Goal: Information Seeking & Learning: Learn about a topic

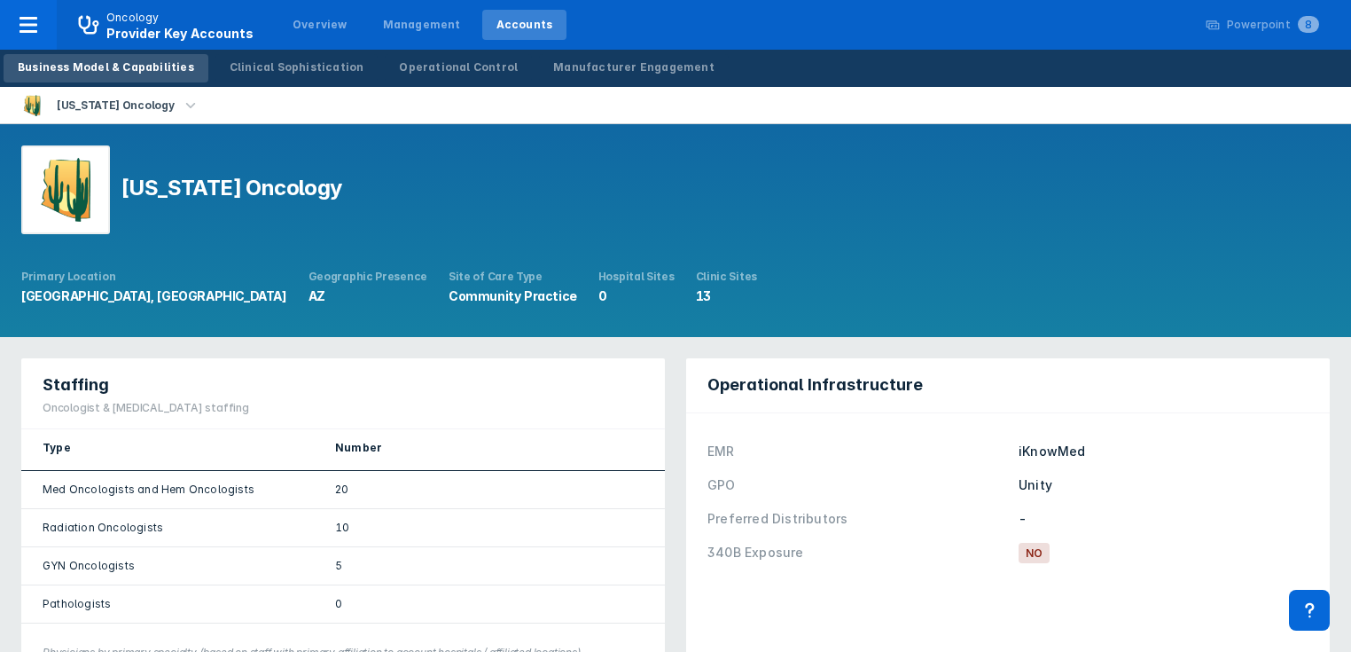
scroll to position [638, 0]
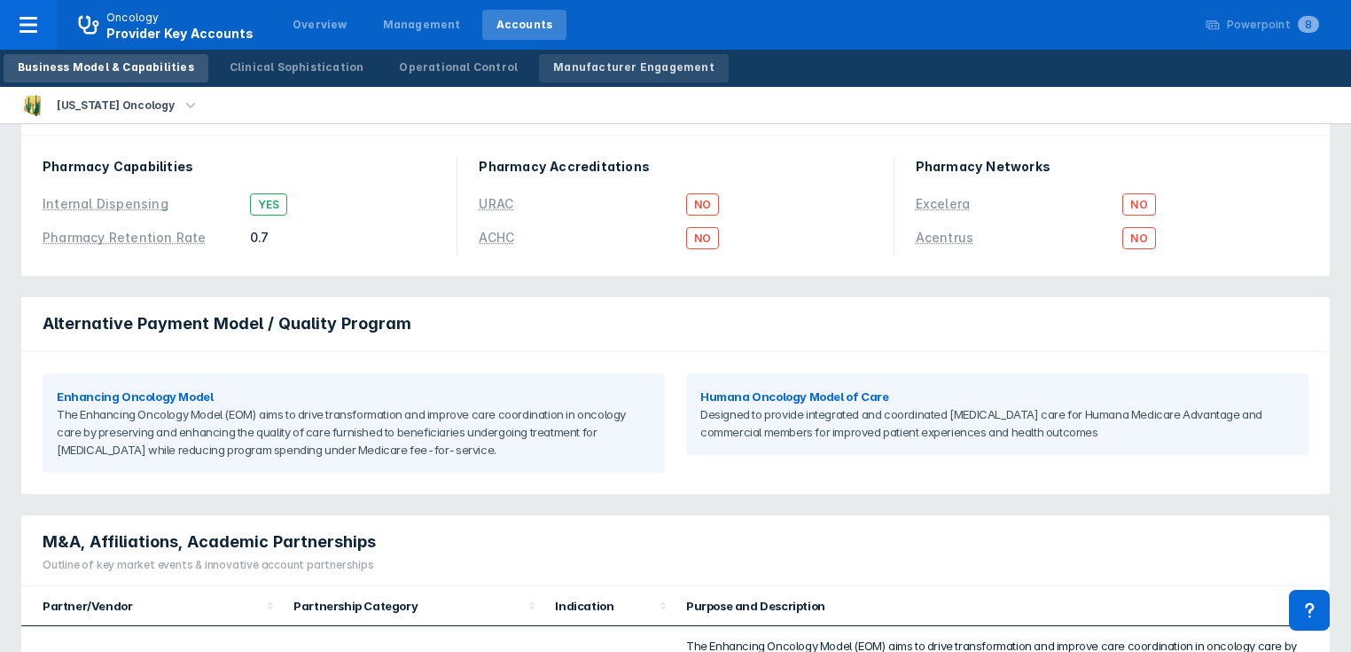
click at [589, 71] on div "Manufacturer Engagement" at bounding box center [633, 67] width 161 height 16
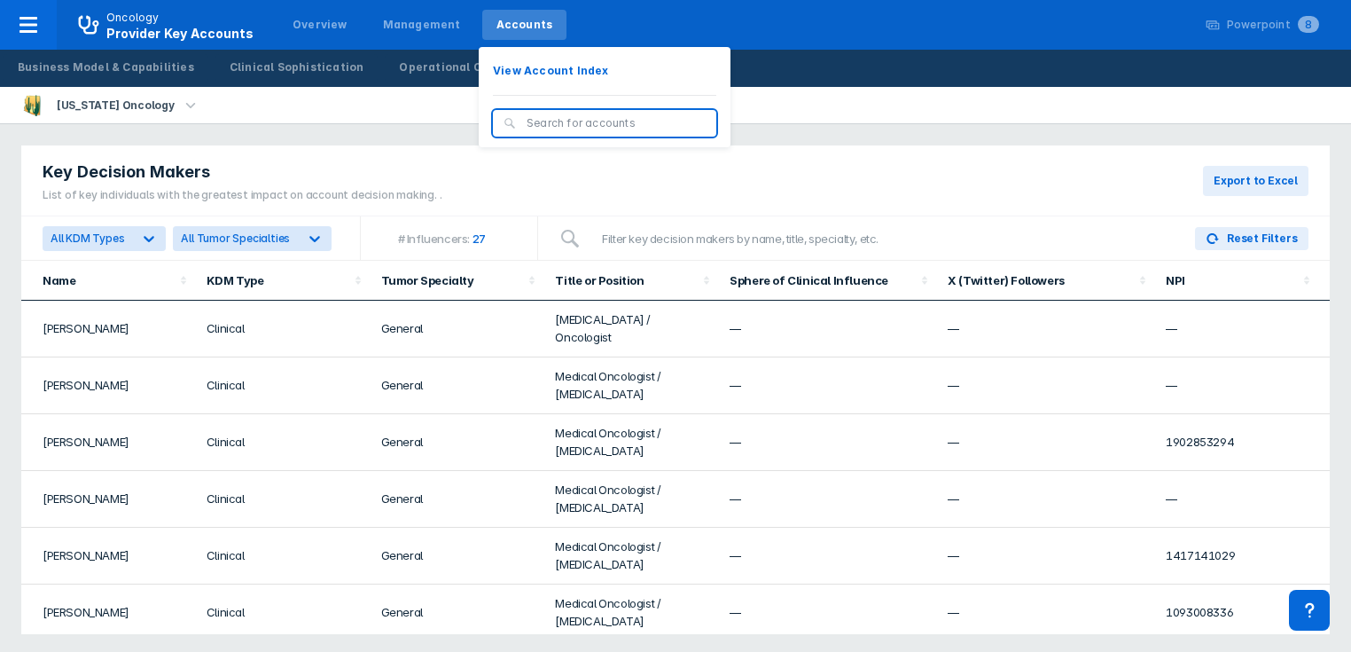
click at [519, 21] on div "Accounts" at bounding box center [524, 25] width 57 height 16
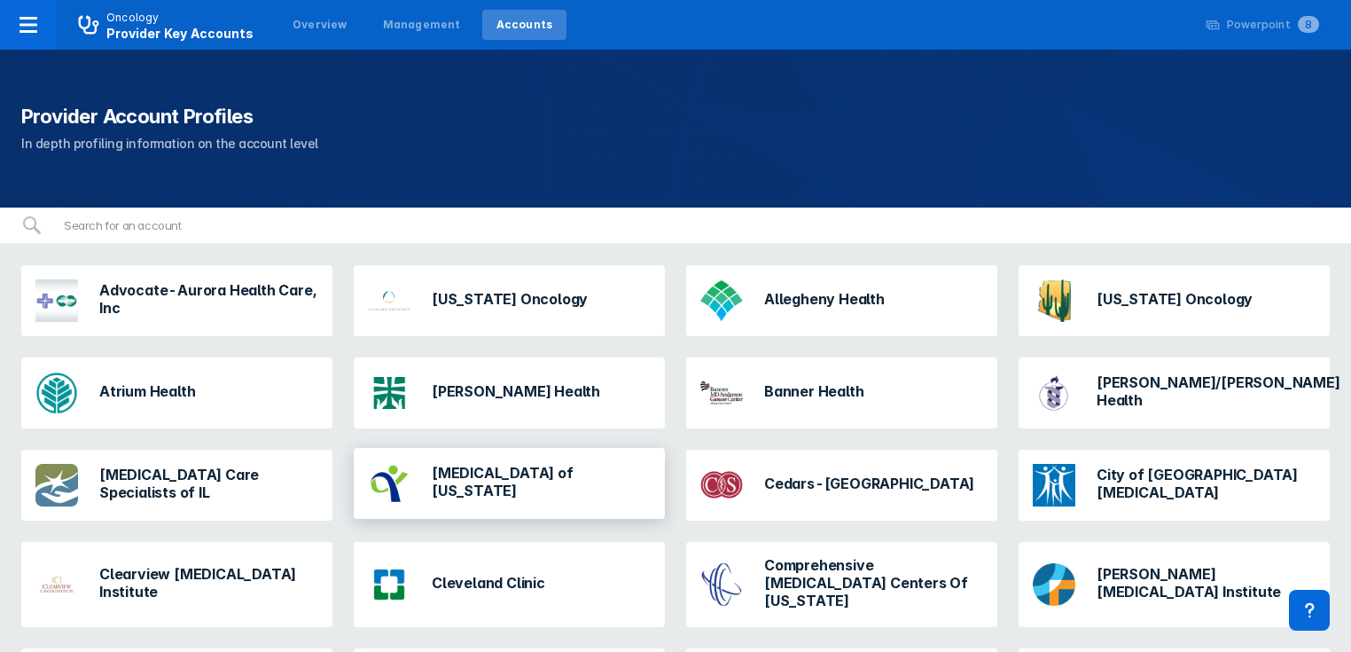
click at [506, 482] on h3 "[MEDICAL_DATA] of [US_STATE]" at bounding box center [541, 481] width 219 height 35
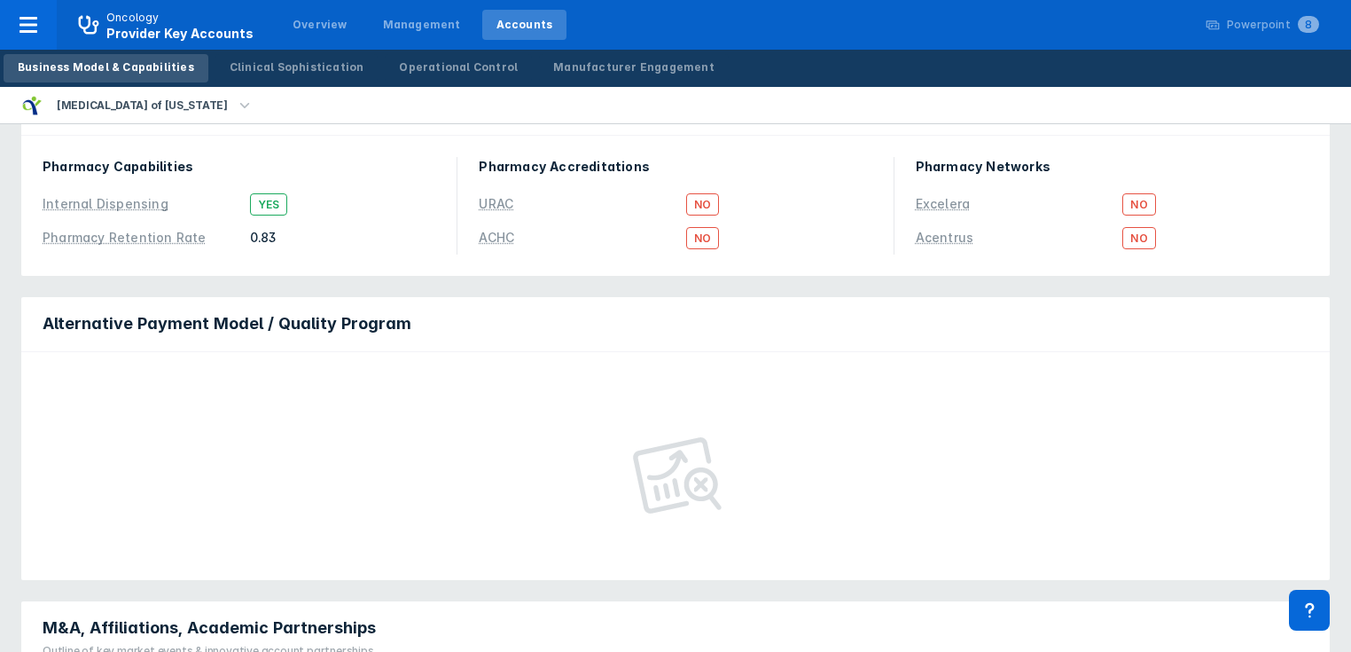
scroll to position [213, 0]
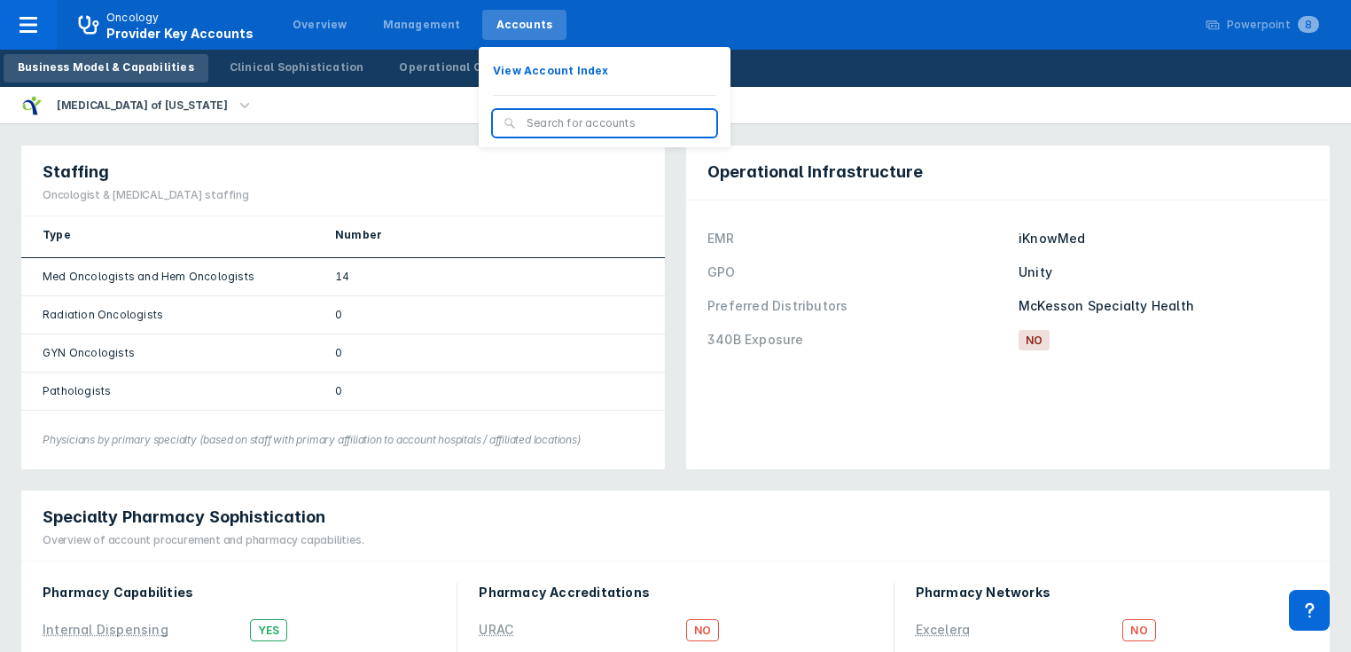
click at [525, 27] on div "Accounts" at bounding box center [524, 25] width 57 height 16
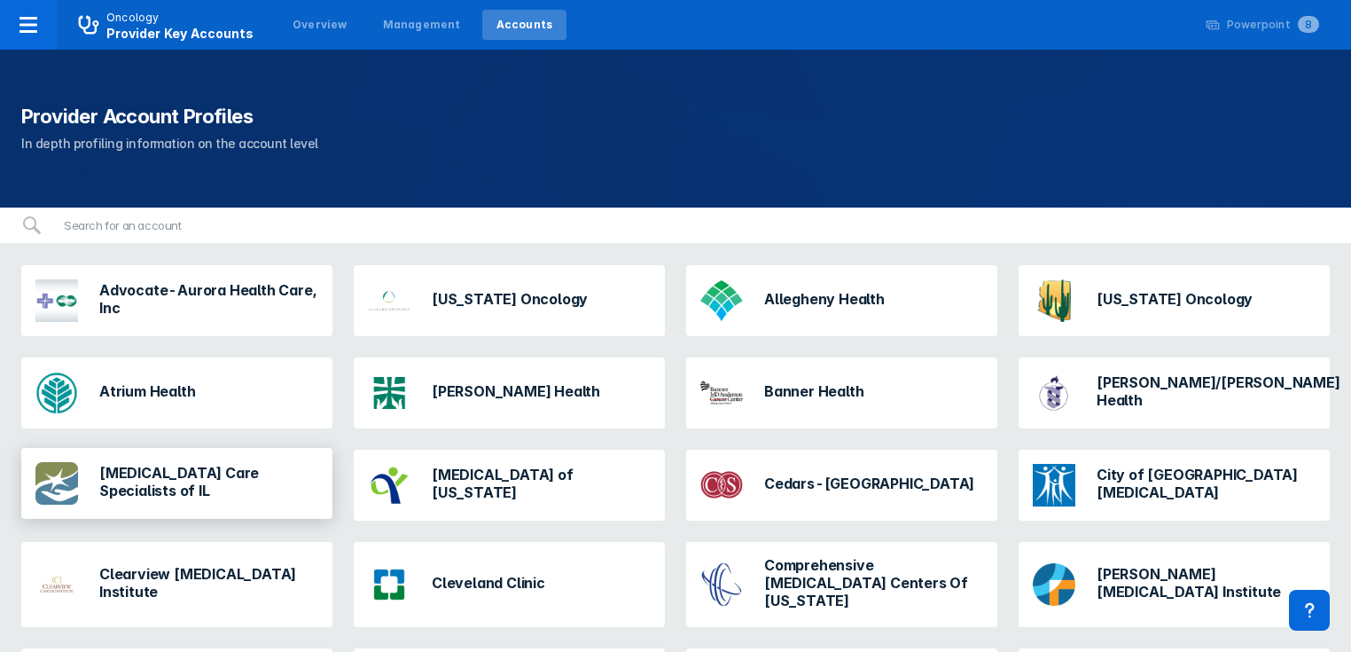
click at [193, 485] on h3 "[MEDICAL_DATA] Care Specialists of IL" at bounding box center [208, 481] width 219 height 35
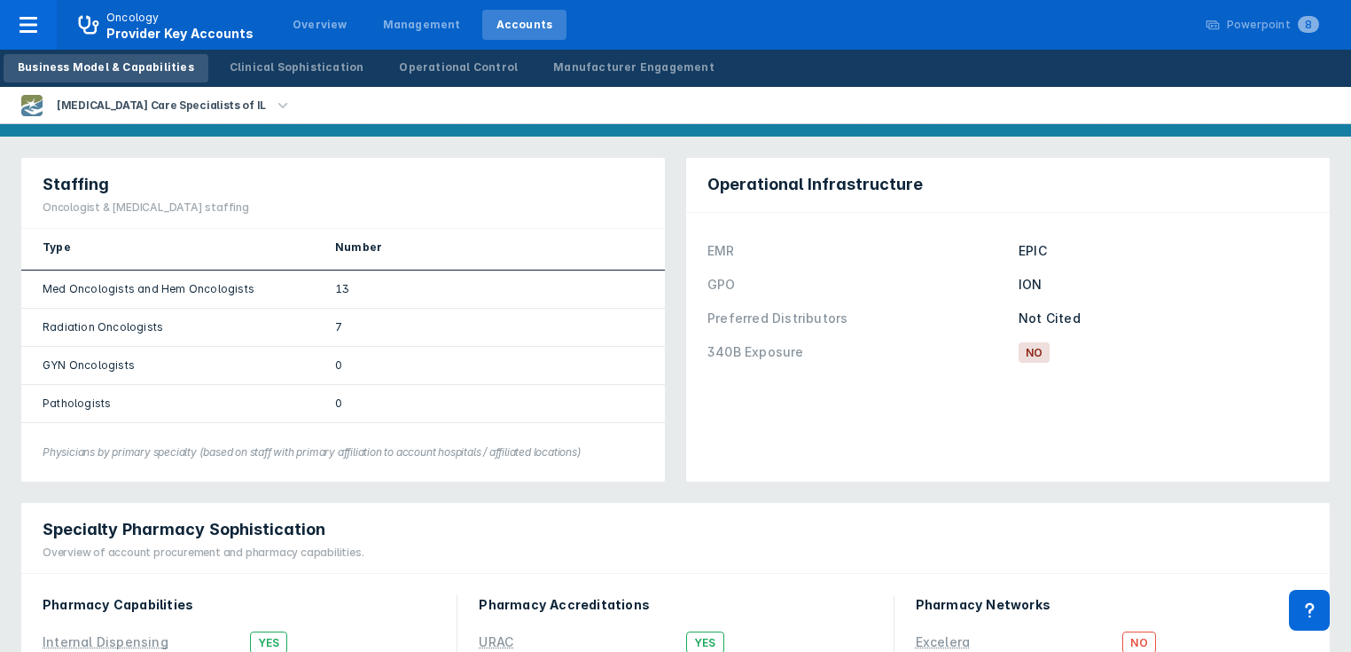
scroll to position [71, 0]
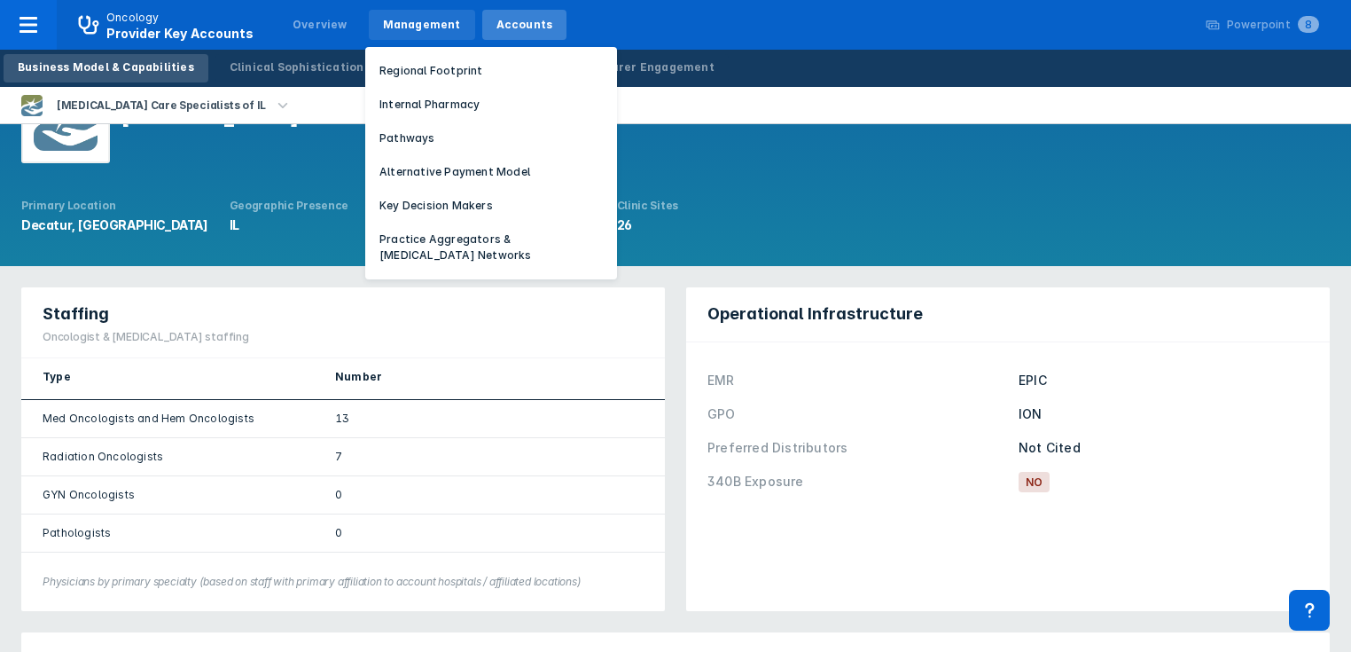
click at [388, 23] on div "Management" at bounding box center [422, 25] width 78 height 16
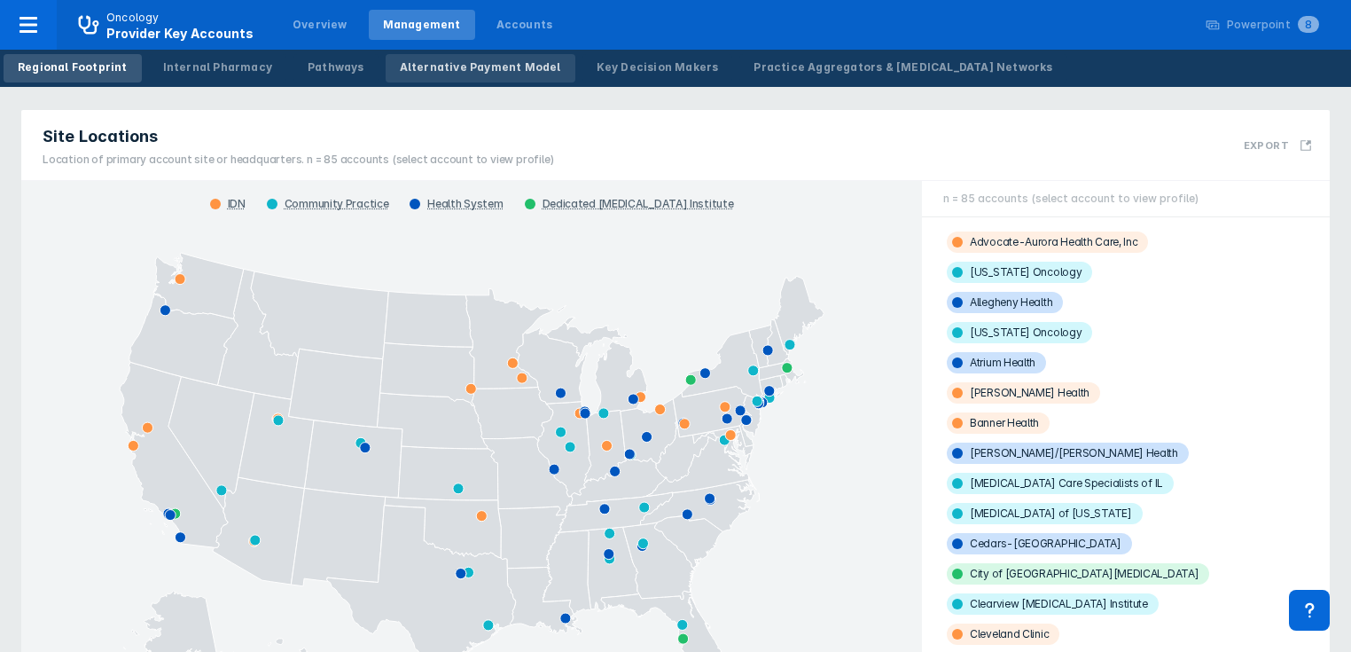
click at [406, 64] on div "Alternative Payment Model" at bounding box center [480, 67] width 161 height 16
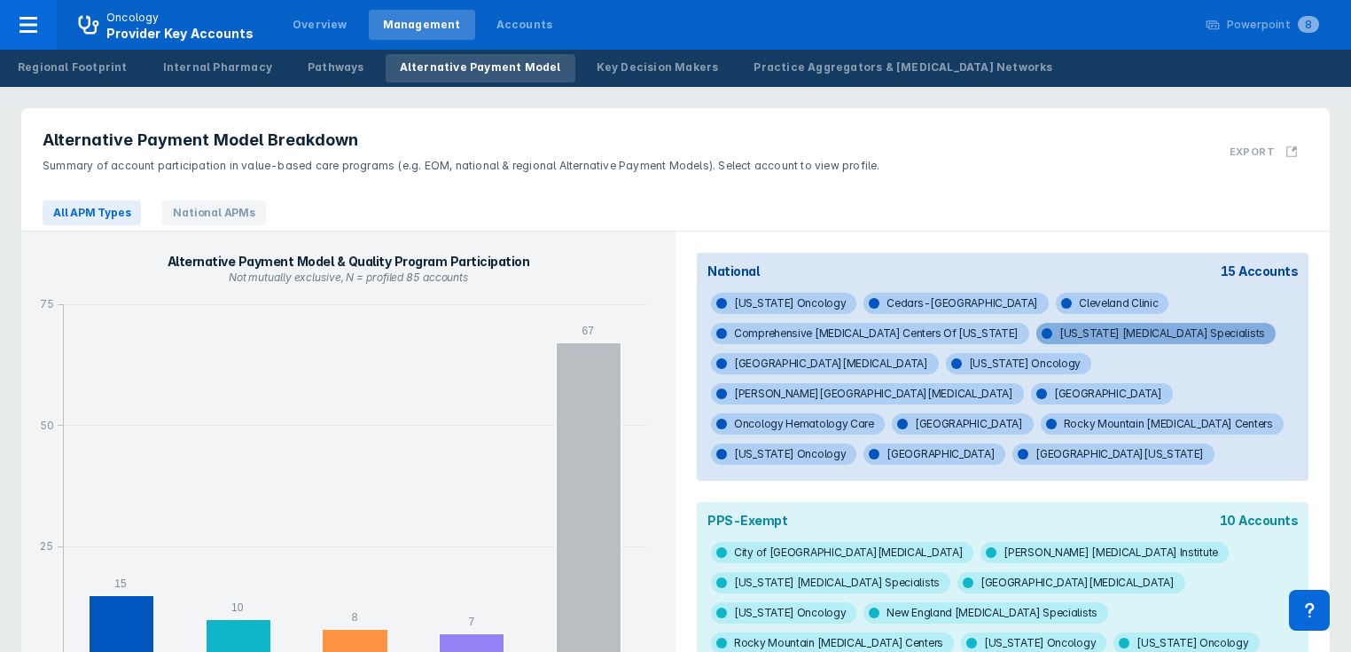
click at [1036, 328] on span "[US_STATE] [MEDICAL_DATA] Specialists" at bounding box center [1155, 333] width 239 height 21
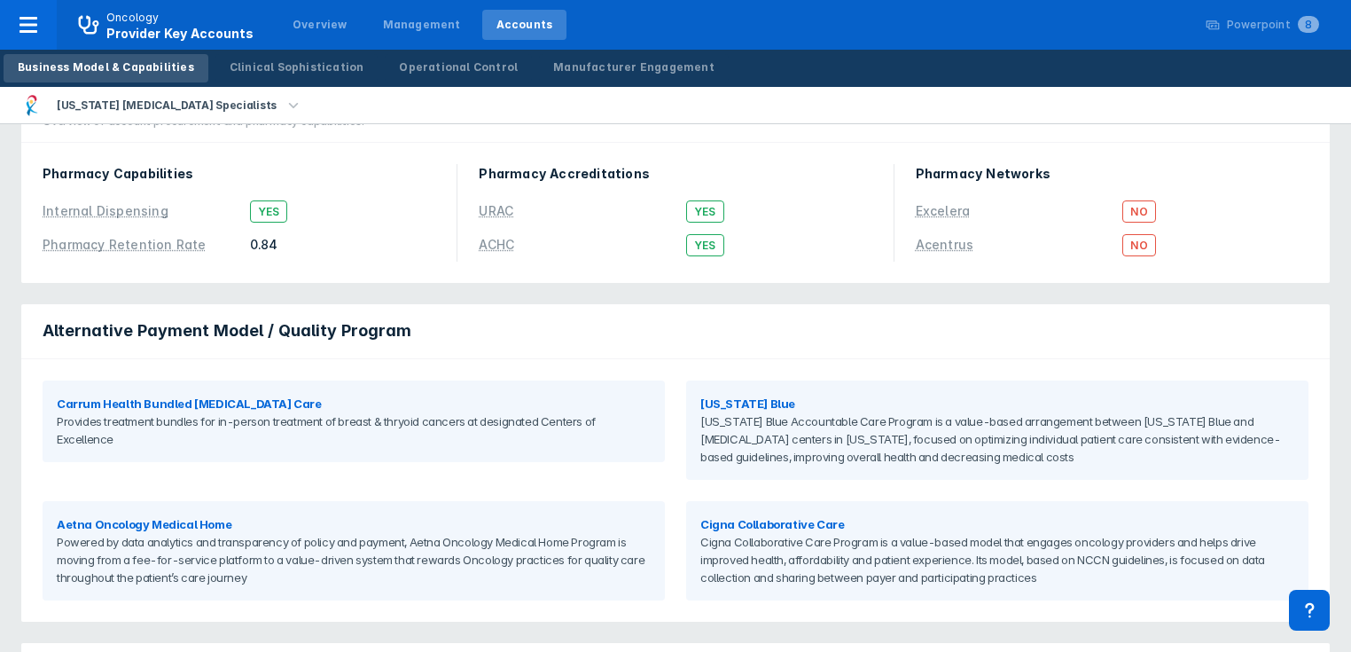
scroll to position [638, 0]
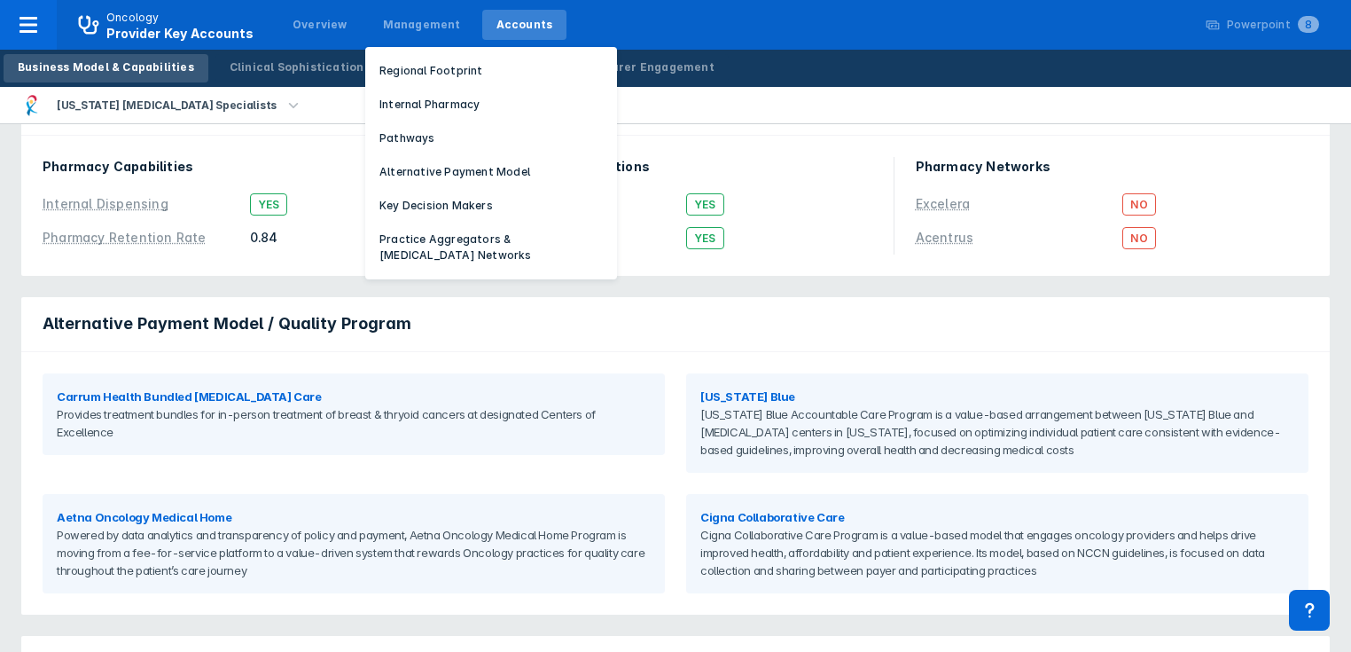
drag, startPoint x: 393, startPoint y: 28, endPoint x: 397, endPoint y: 42, distance: 14.0
click at [393, 28] on div "Management" at bounding box center [422, 25] width 78 height 16
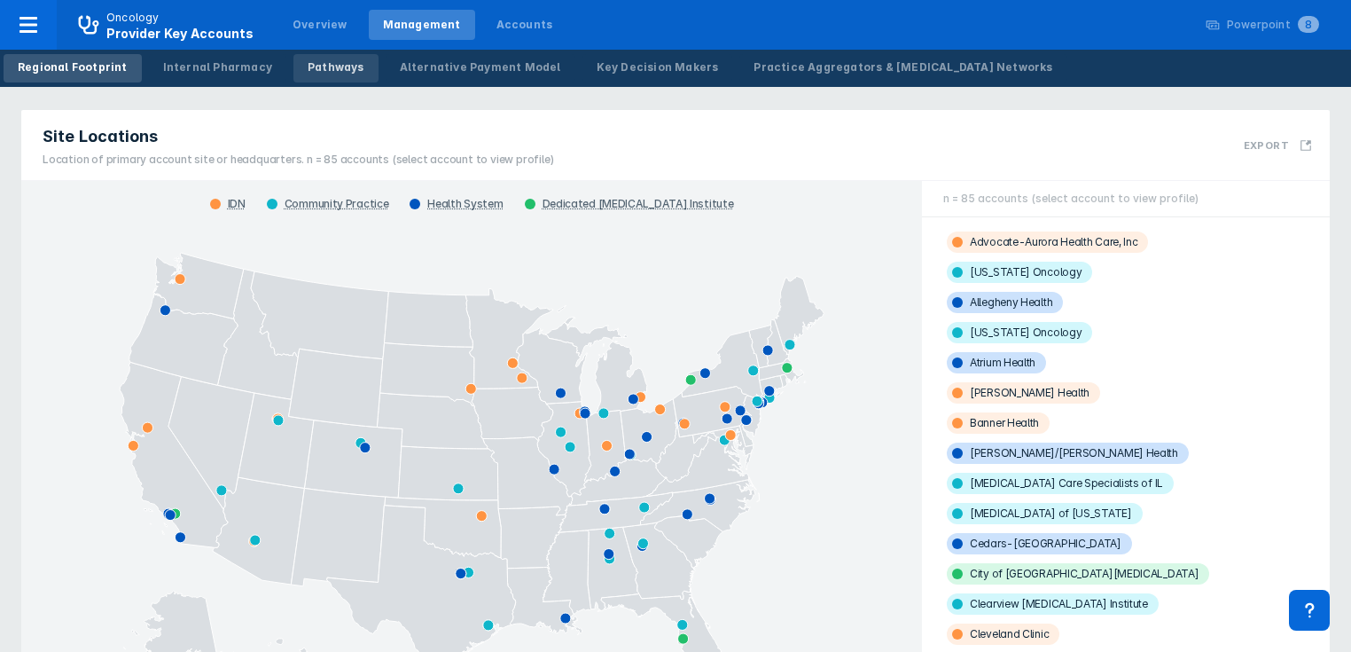
click at [308, 65] on div "Pathways" at bounding box center [336, 67] width 57 height 16
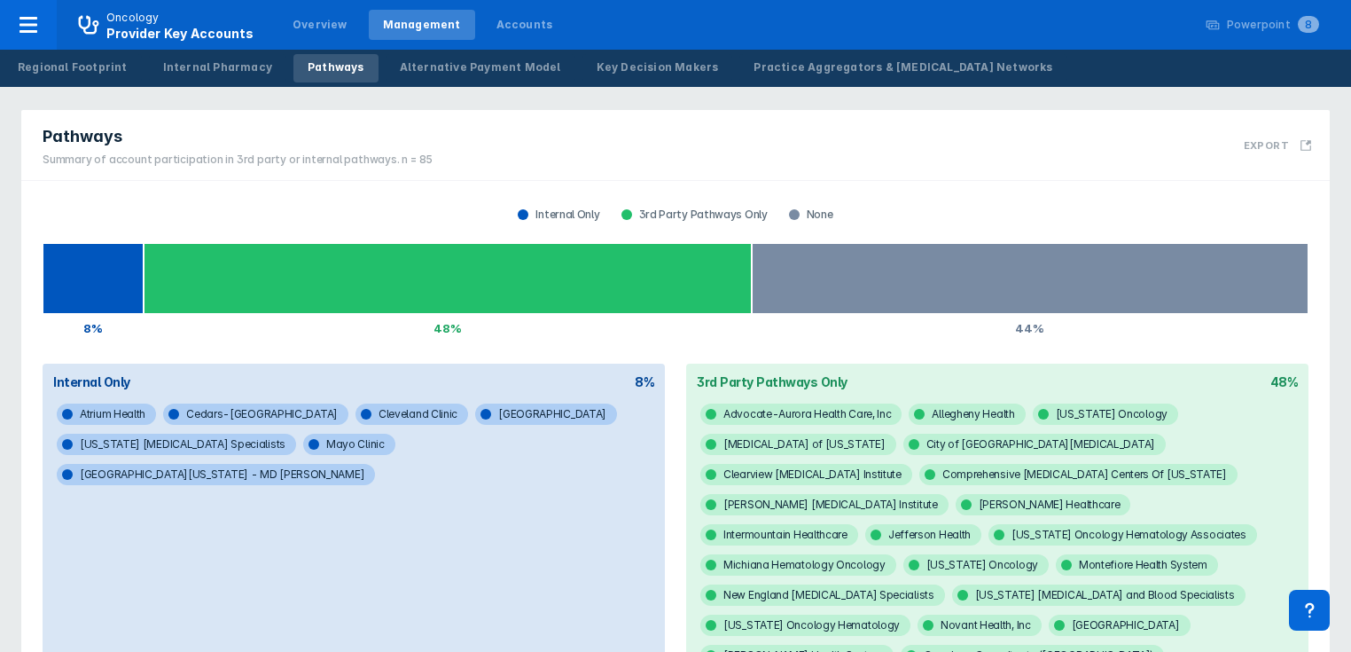
click at [319, 74] on div "Pathways" at bounding box center [336, 67] width 57 height 16
click at [27, 27] on icon at bounding box center [28, 24] width 21 height 21
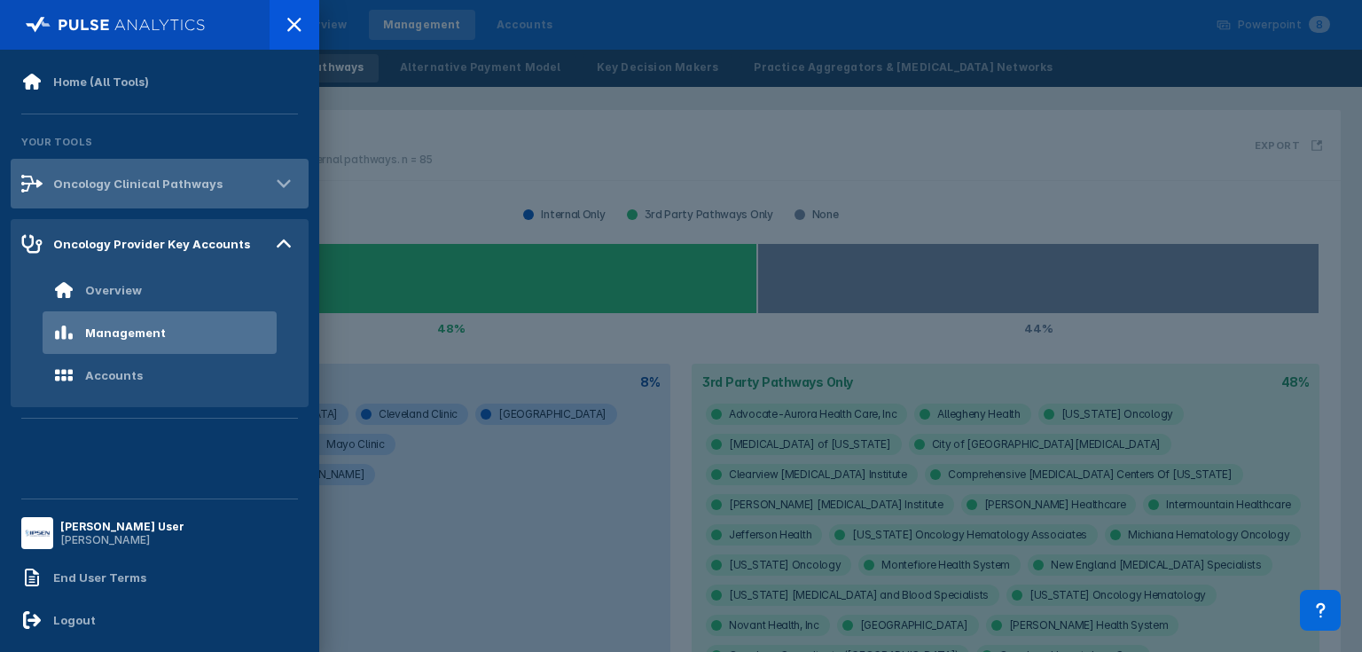
click at [118, 179] on div "Oncology Clinical Pathways" at bounding box center [137, 183] width 169 height 14
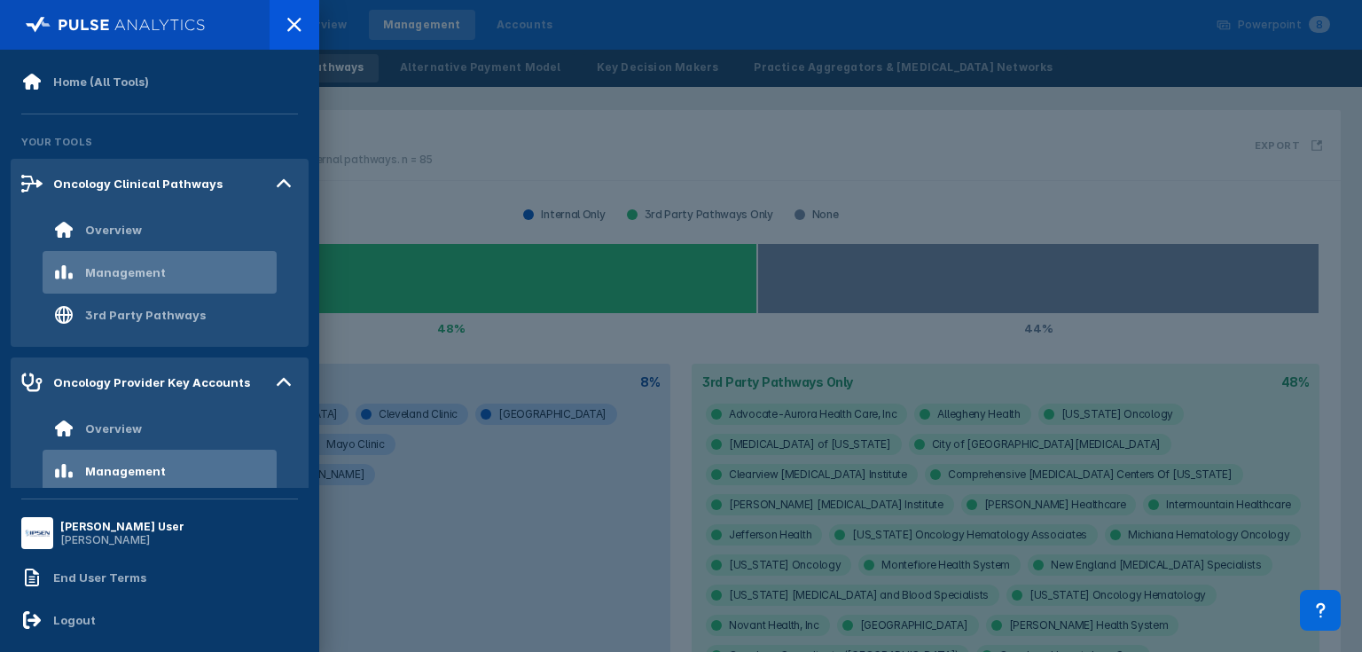
click at [137, 266] on div "Management" at bounding box center [125, 272] width 81 height 14
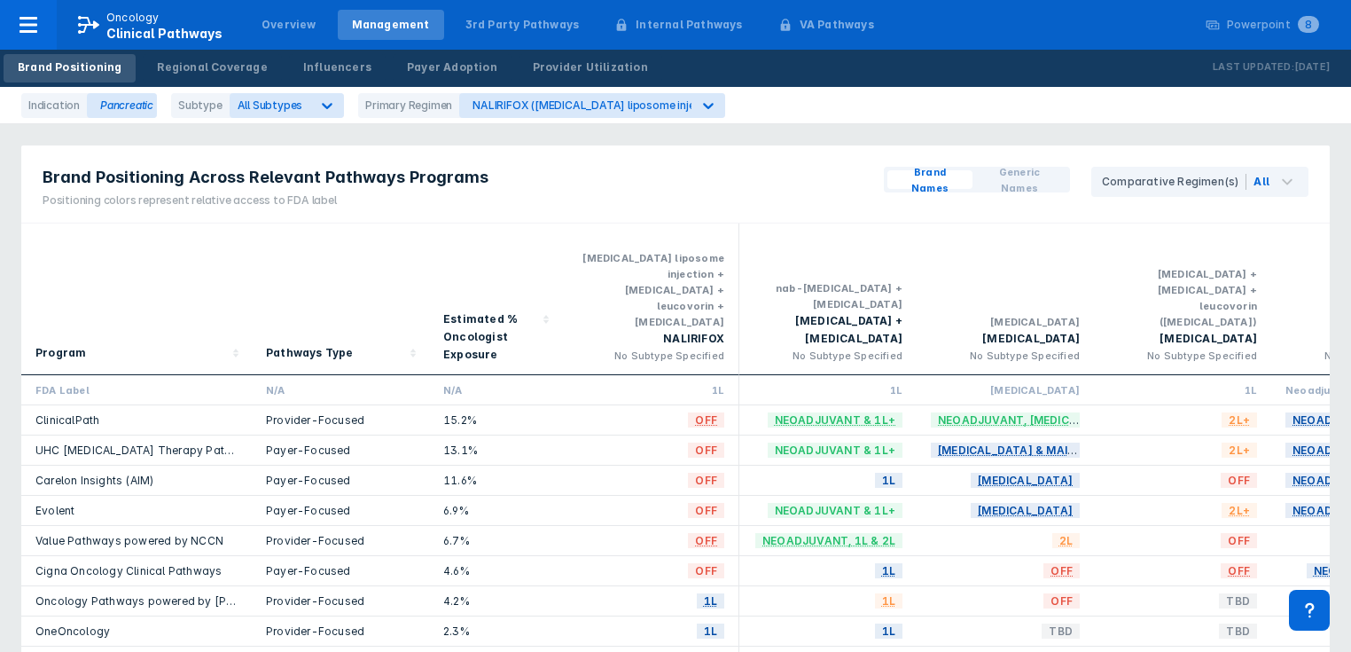
click at [853, 593] on div "1L" at bounding box center [827, 600] width 149 height 15
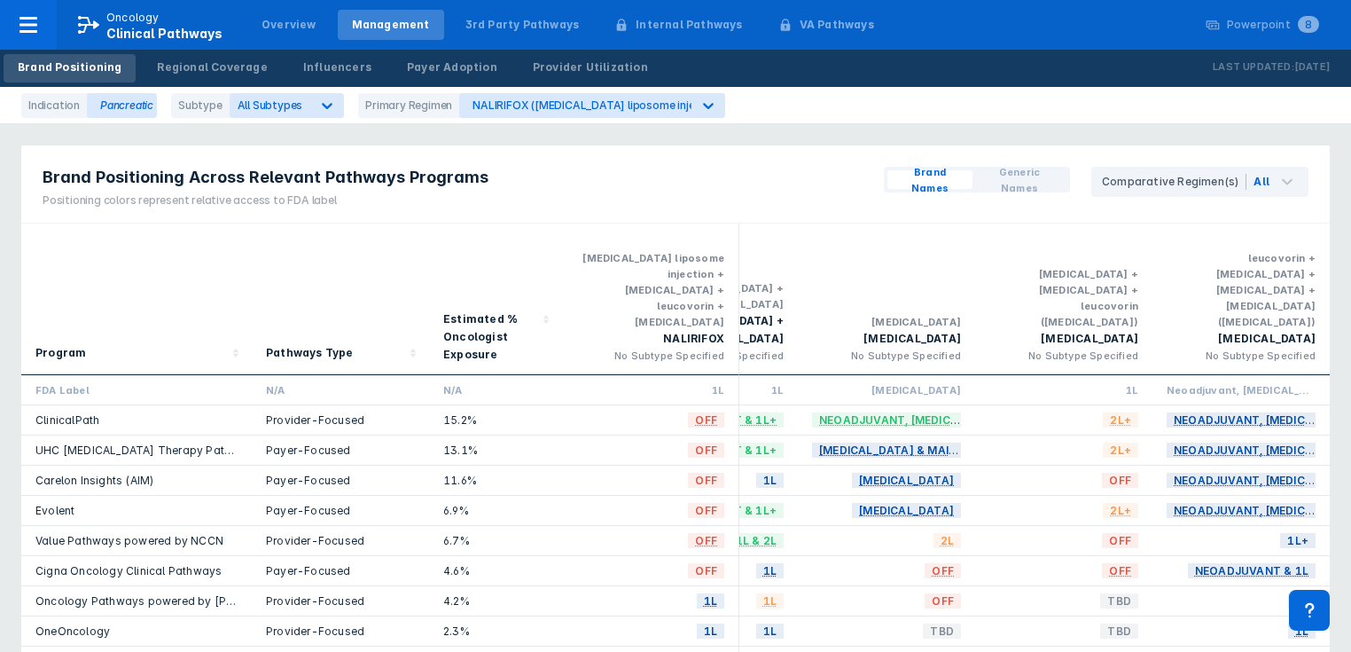
scroll to position [0, 126]
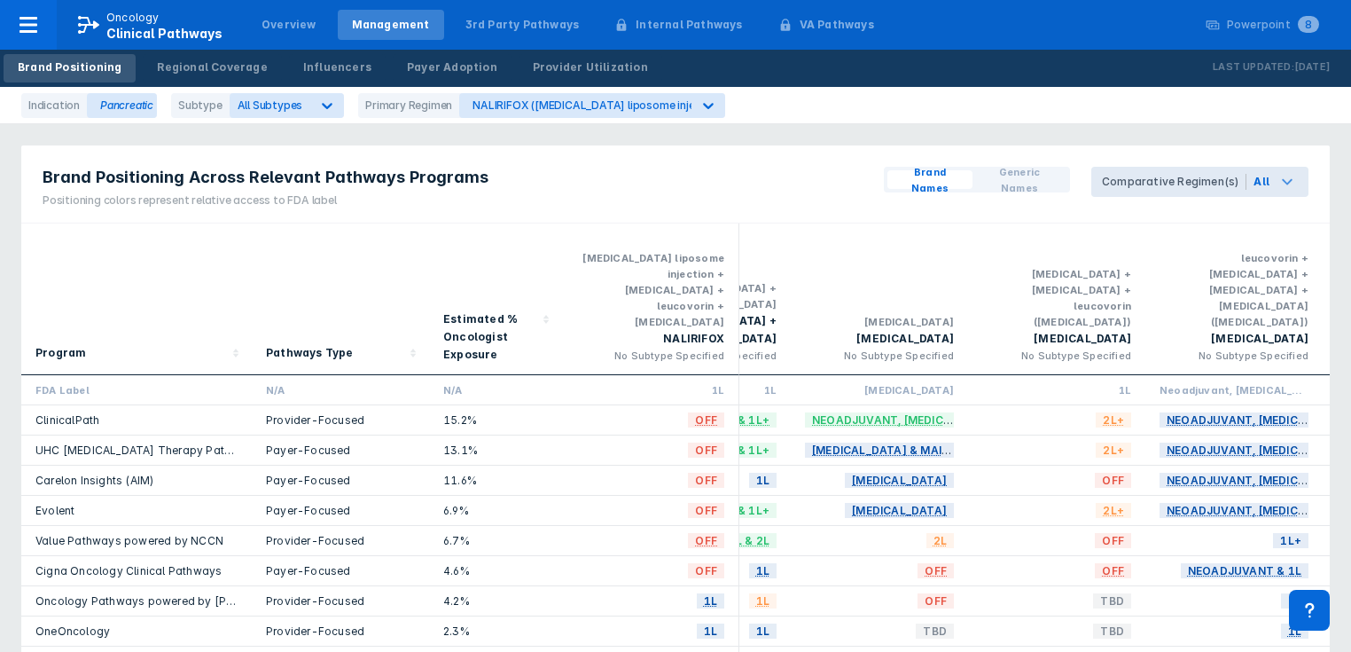
click at [1287, 181] on icon at bounding box center [1286, 181] width 21 height 21
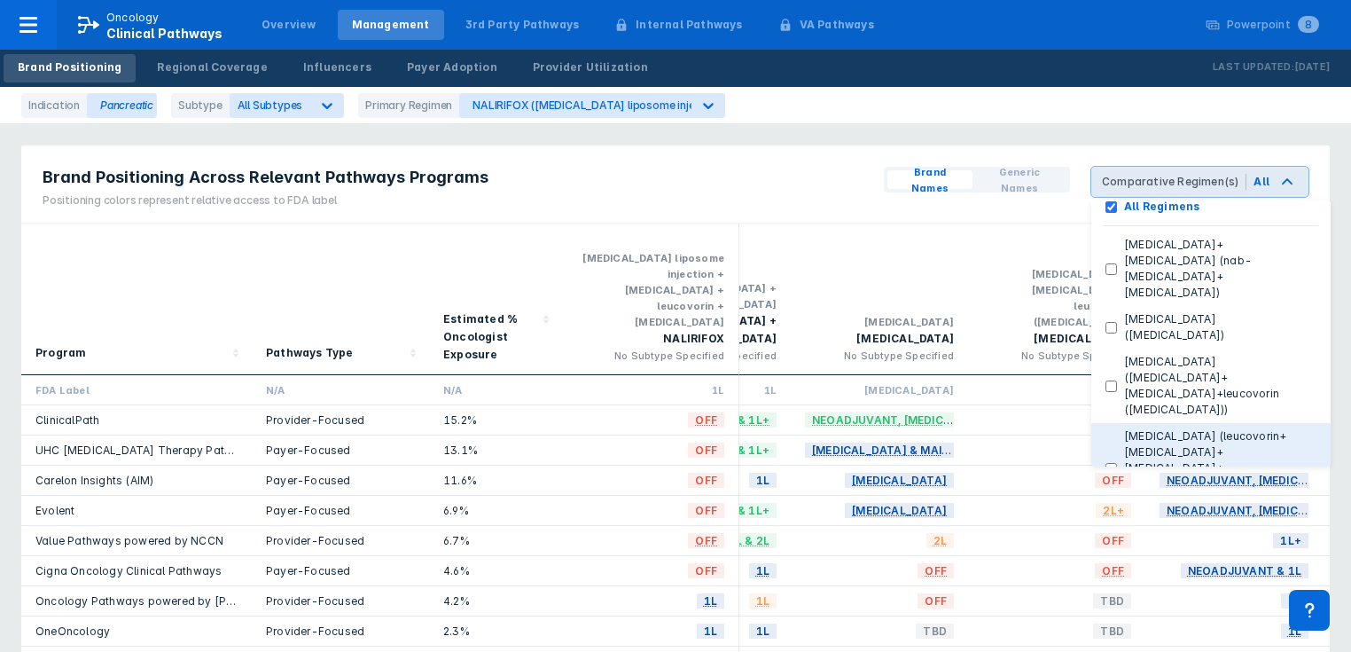
scroll to position [71, 0]
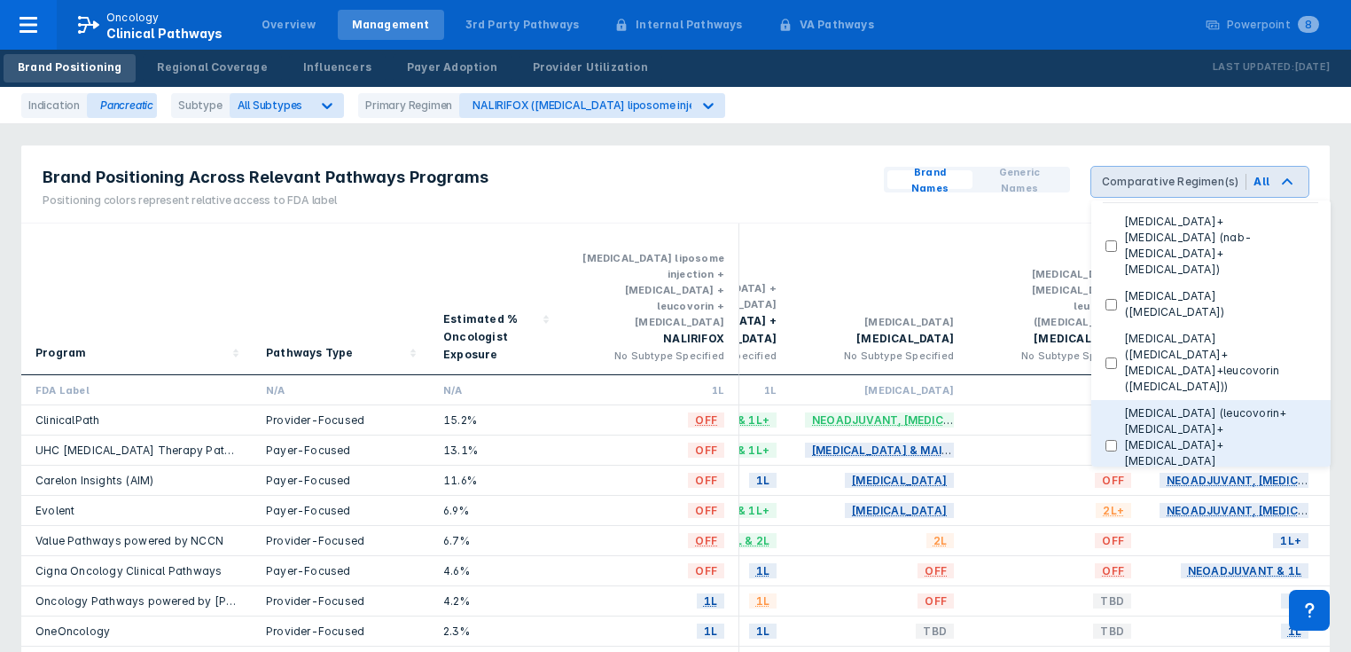
click at [1115, 440] on \(leucovorin\+fluorouracil\+irinotecan\+oxaliplatin\(FOLFIRINOX\)\) "[MEDICAL_DATA] (leucovorin+[MEDICAL_DATA]+[MEDICAL_DATA]+[MEDICAL_DATA]([MEDICA…" at bounding box center [1111, 446] width 12 height 12
checkbox \(leucovorin\+fluorouracil\+irinotecan\+oxaliplatin\(FOLFIRINOX\)\) "true"
checkbox Regimens "false"
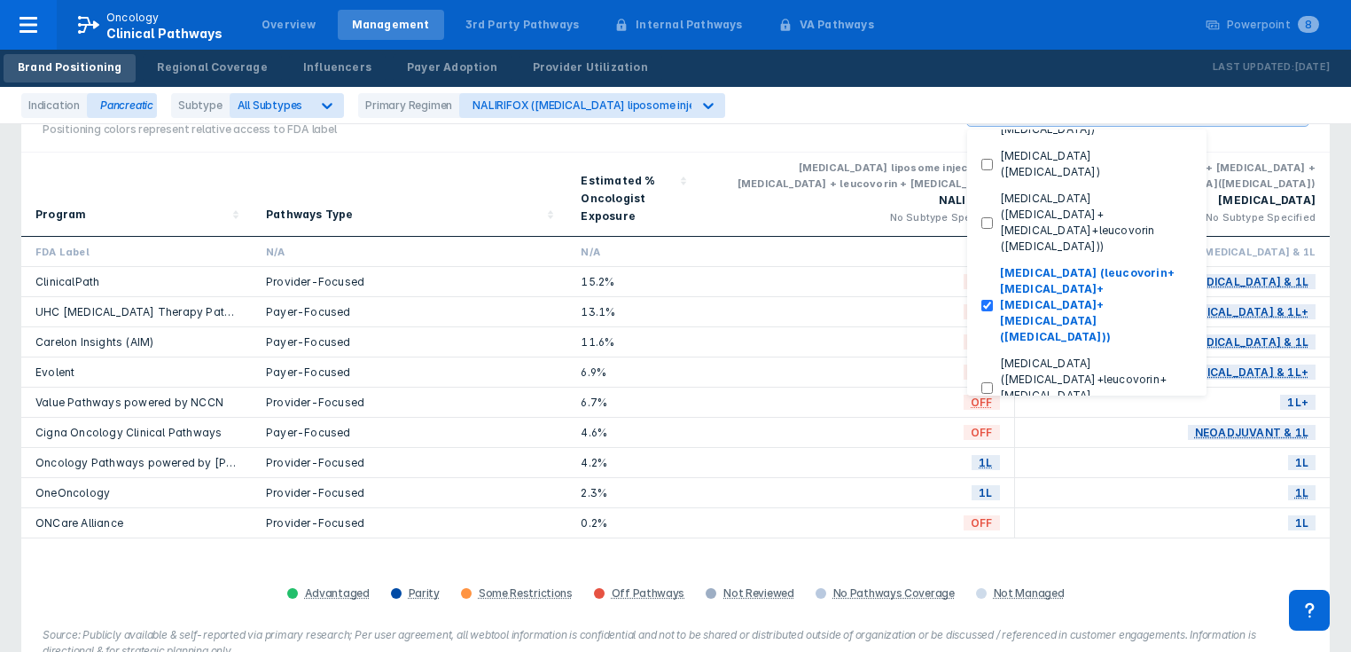
scroll to position [186, 0]
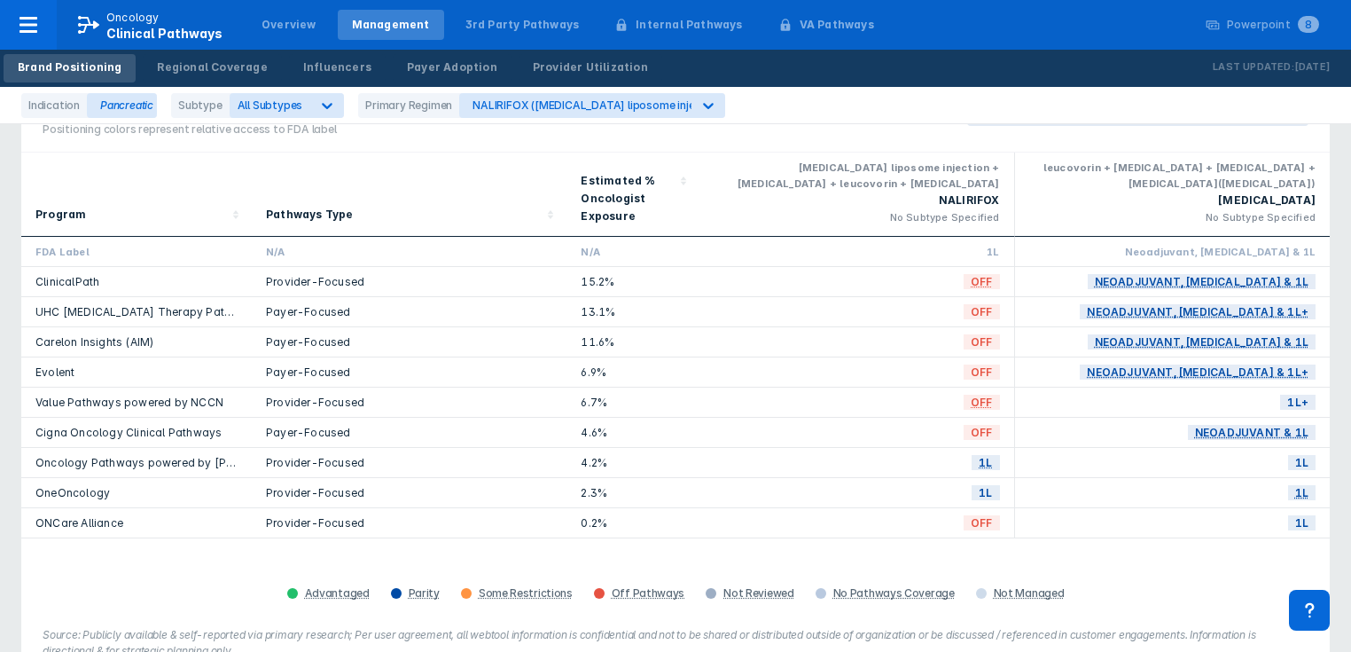
click at [737, 180] on div "[MEDICAL_DATA] liposome injection + [MEDICAL_DATA] + leucovorin + [MEDICAL_DATA]" at bounding box center [856, 176] width 285 height 32
click at [931, 304] on div "OFF" at bounding box center [856, 311] width 285 height 15
click at [699, 103] on icon at bounding box center [708, 106] width 18 height 18
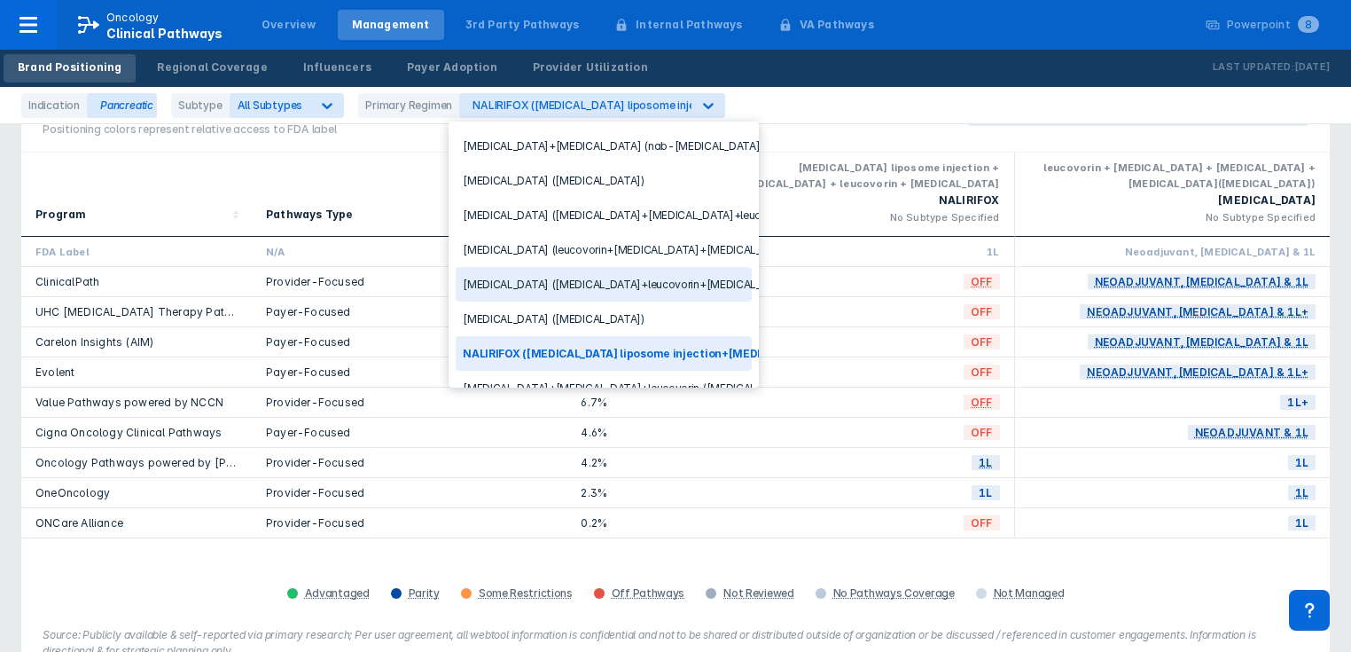
click at [367, 178] on div "Pathways Type" at bounding box center [409, 194] width 286 height 69
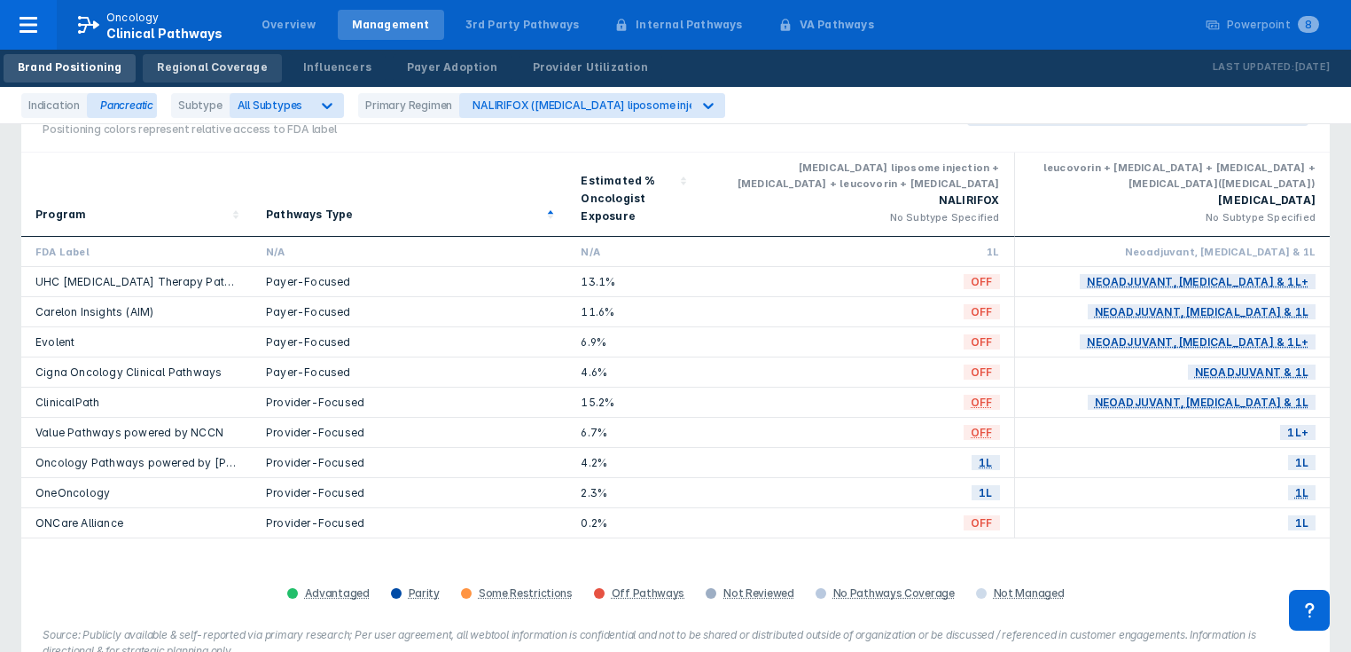
click at [178, 67] on div "Regional Coverage" at bounding box center [212, 67] width 110 height 16
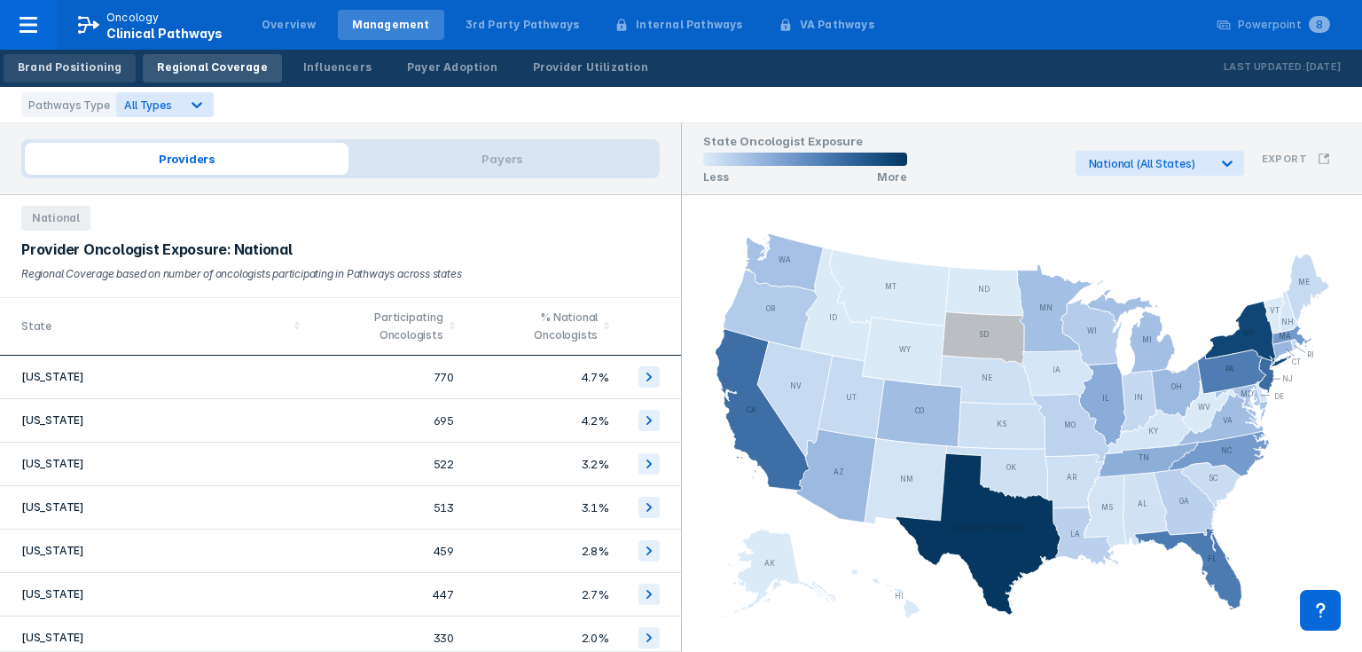
click at [85, 66] on div "Brand Positioning" at bounding box center [70, 67] width 104 height 16
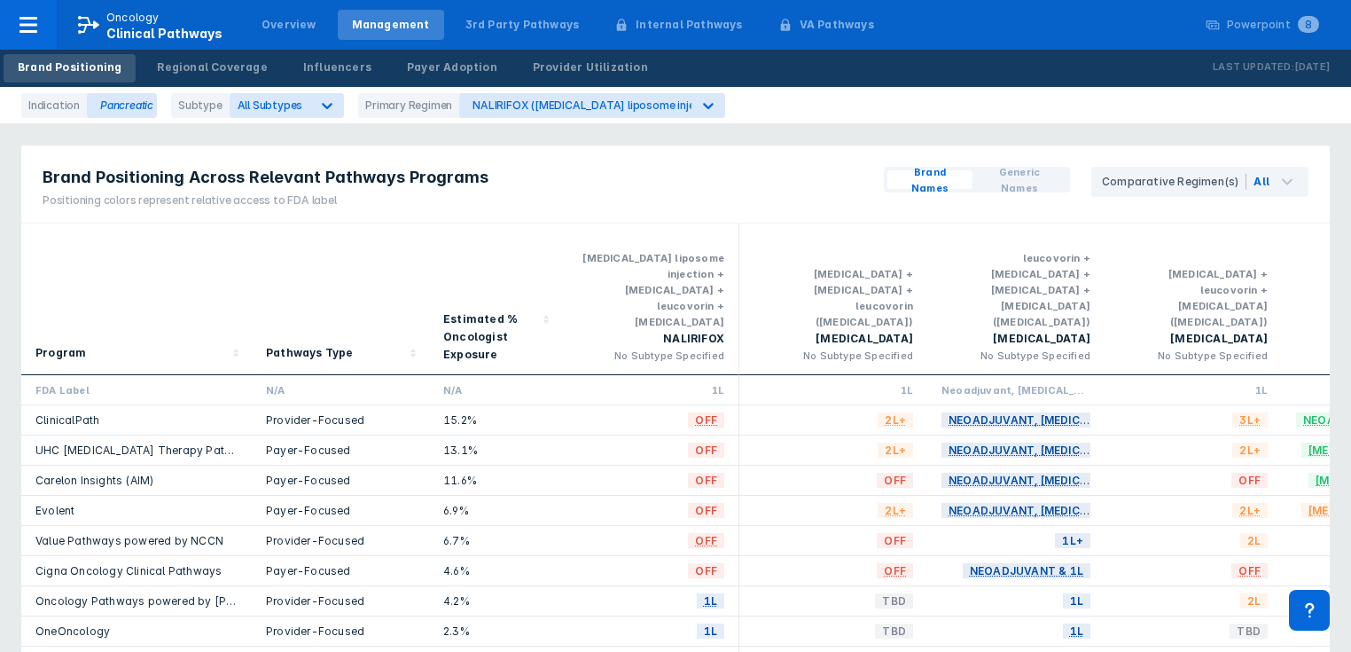
scroll to position [0, 353]
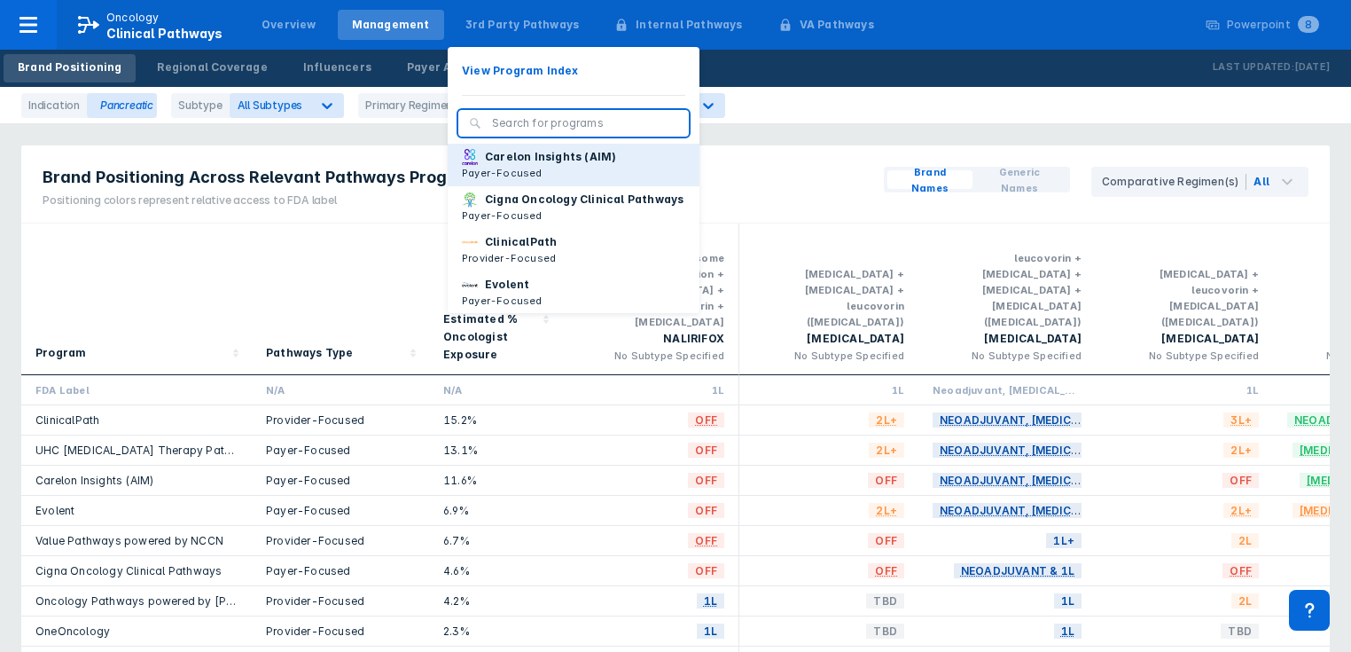
click at [503, 160] on p "Carelon Insights (AIM)" at bounding box center [550, 157] width 131 height 16
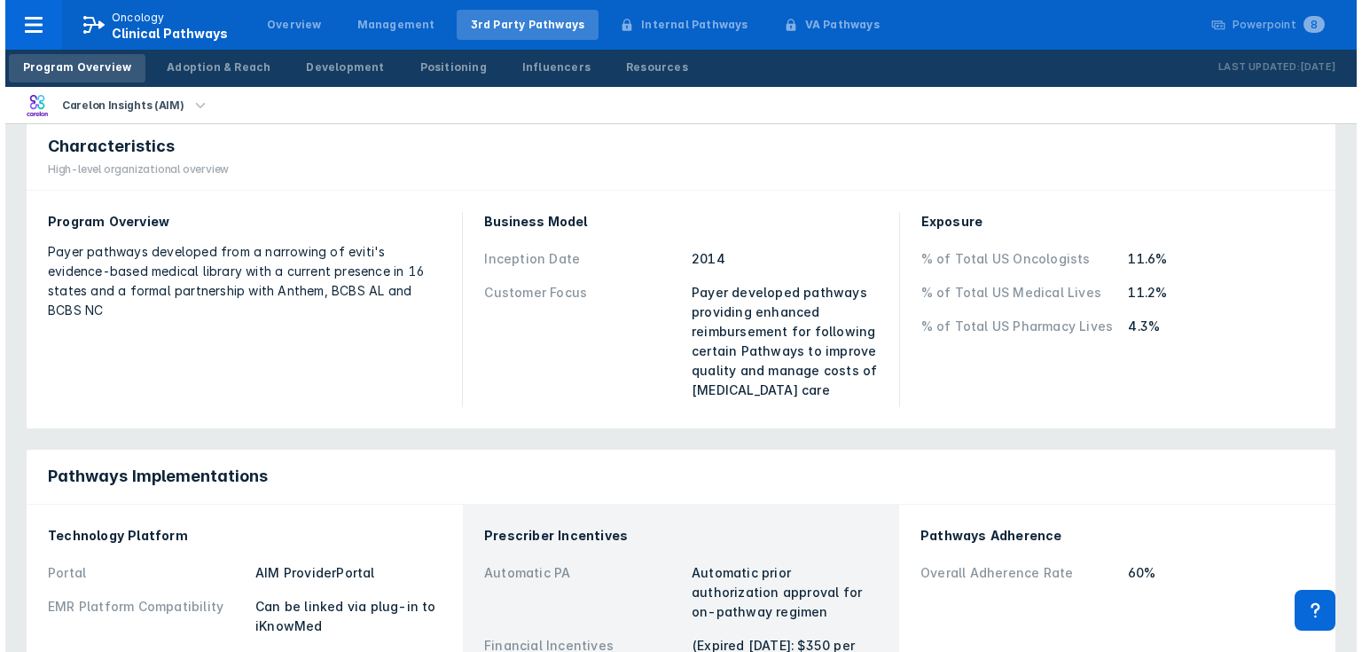
scroll to position [284, 0]
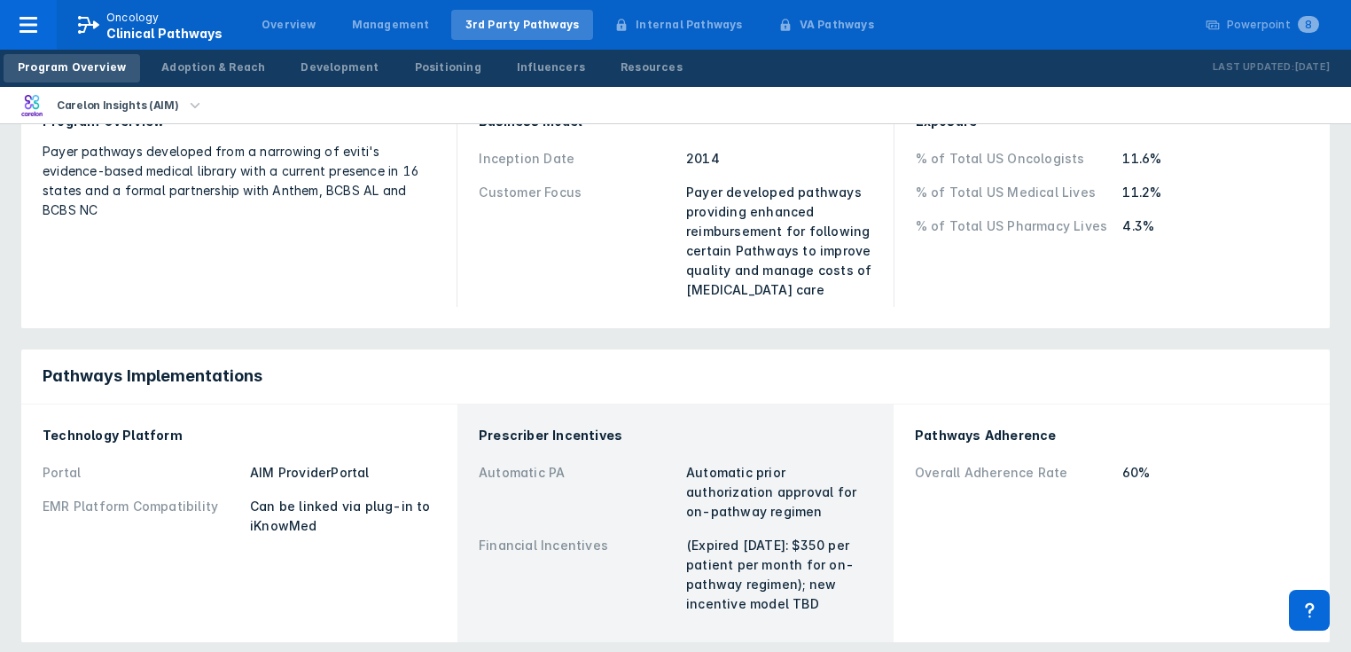
click at [191, 103] on icon "button" at bounding box center [196, 104] width 10 height 5
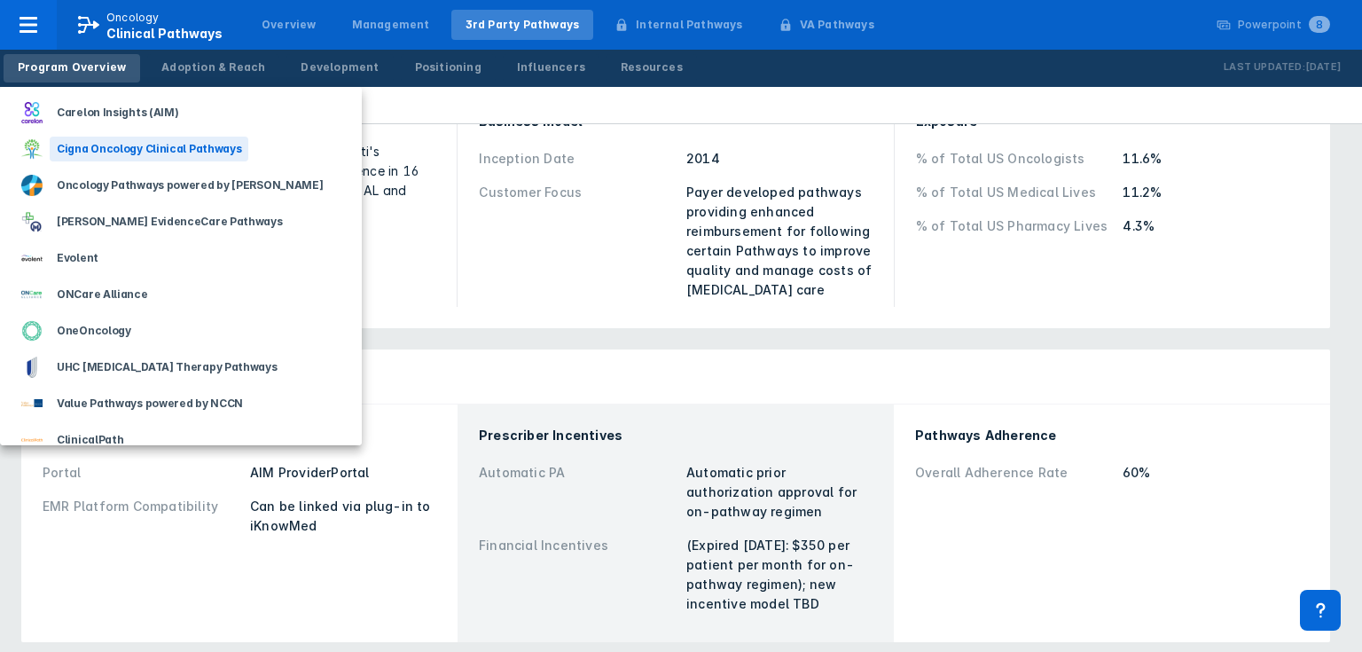
click at [153, 149] on div "Cigna Oncology Clinical Pathways" at bounding box center [149, 149] width 199 height 25
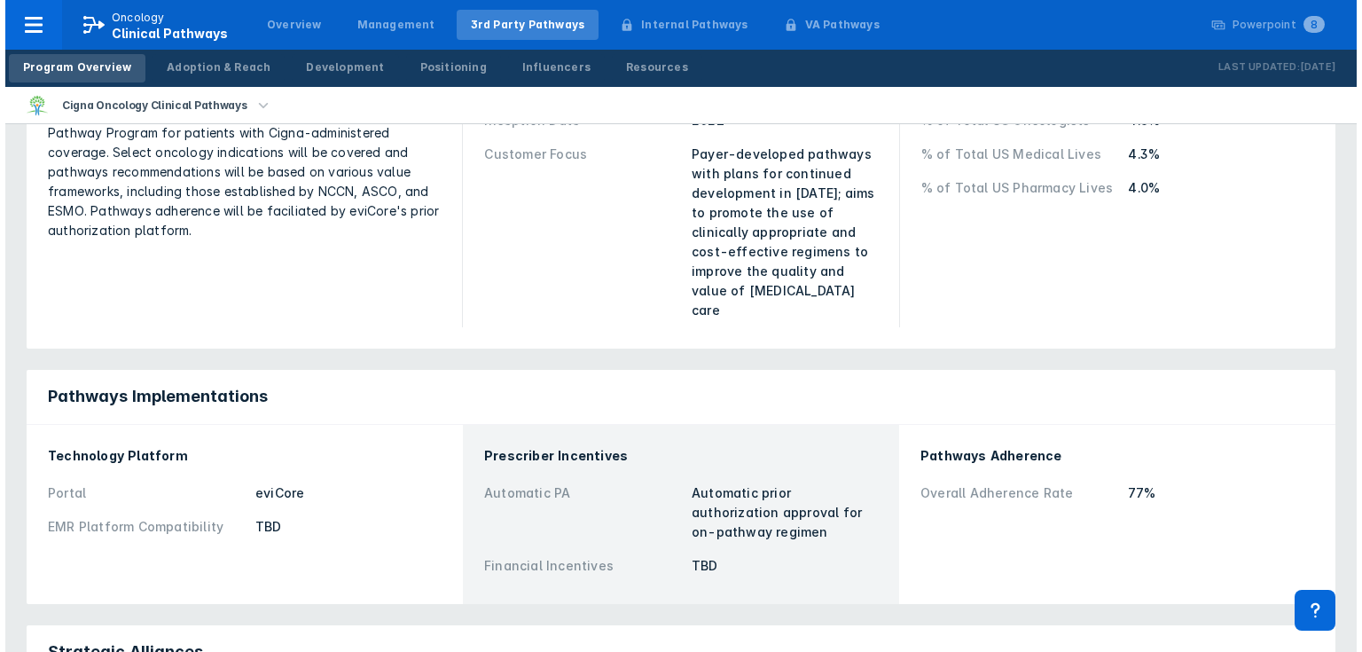
scroll to position [355, 0]
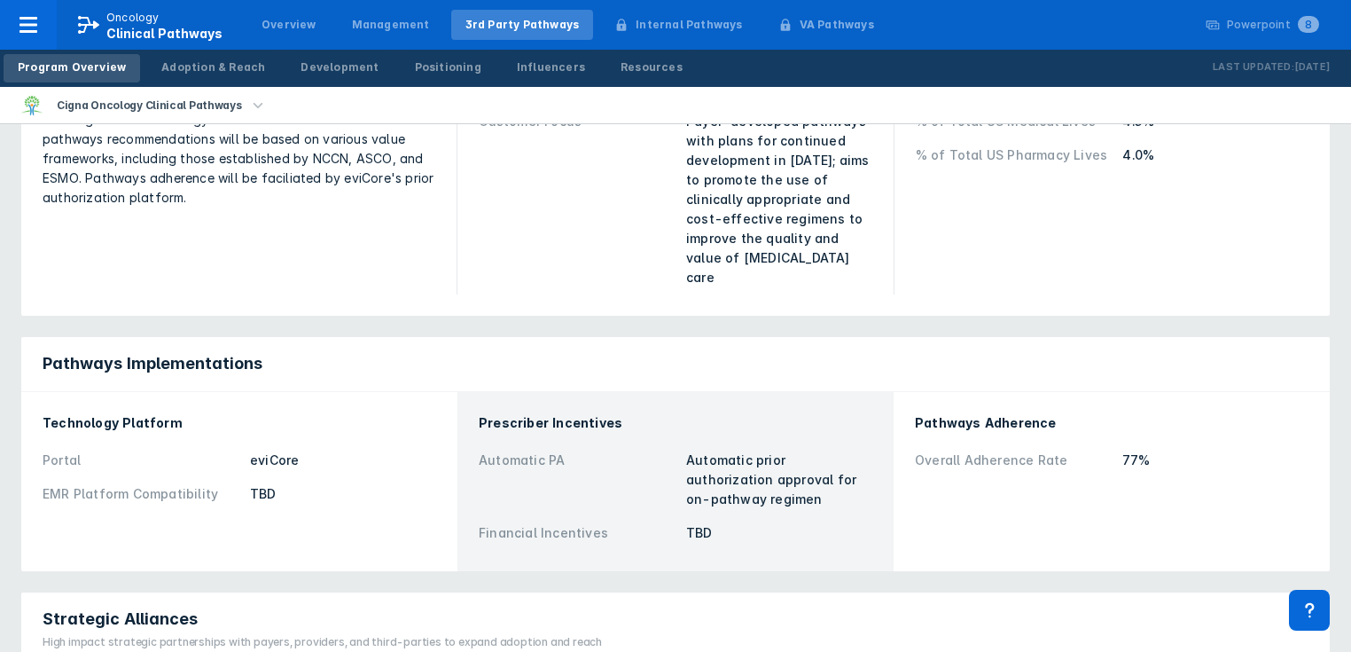
click at [248, 104] on icon "button" at bounding box center [258, 106] width 20 height 20
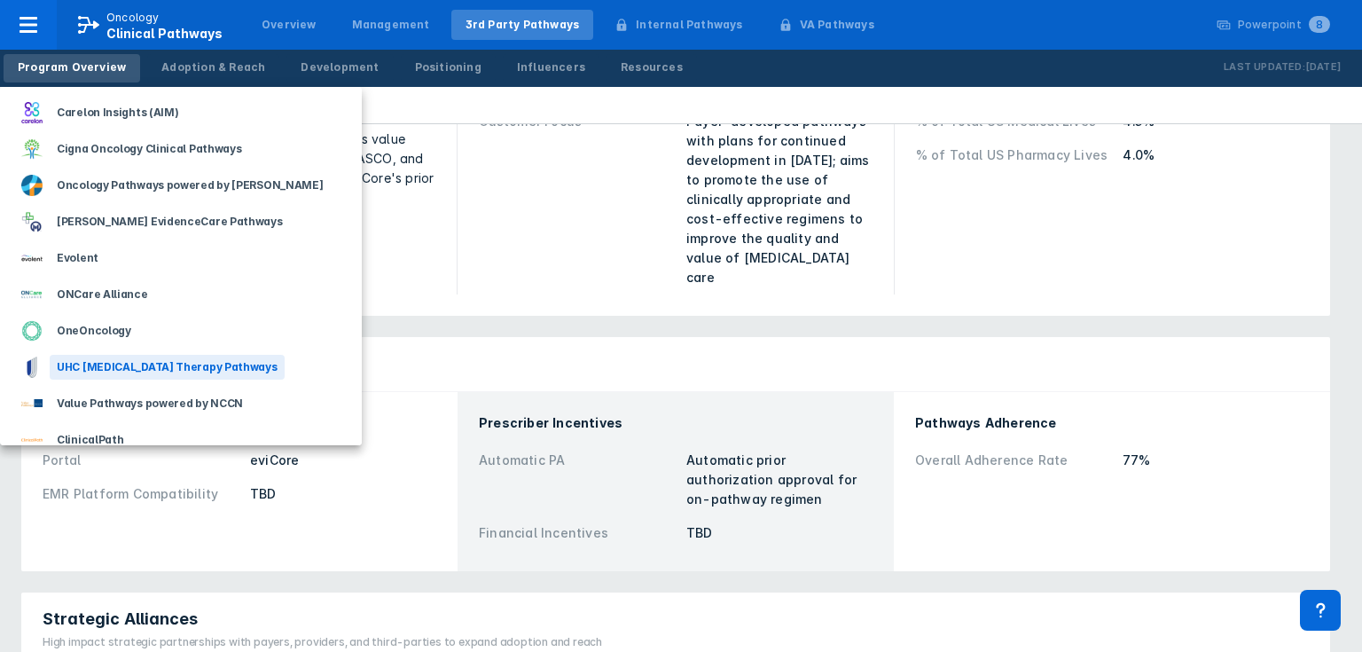
click at [135, 368] on div "UHC [MEDICAL_DATA] Therapy Pathways" at bounding box center [167, 367] width 235 height 25
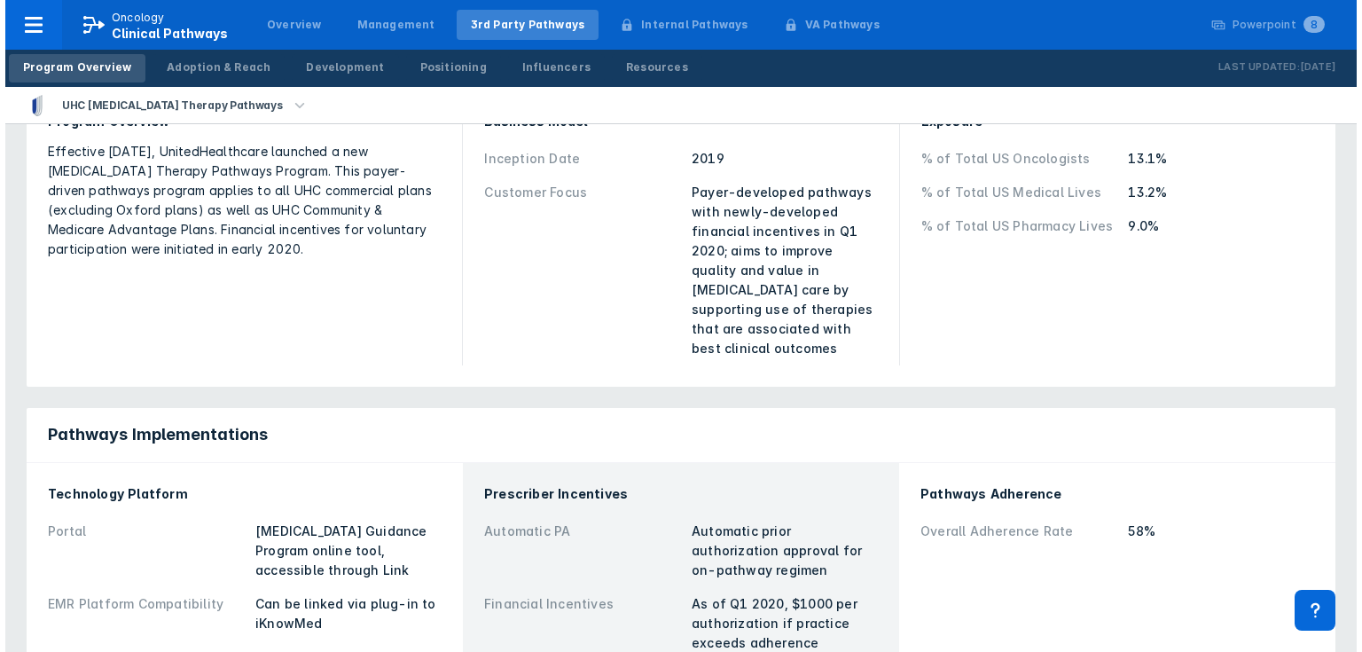
scroll to position [355, 0]
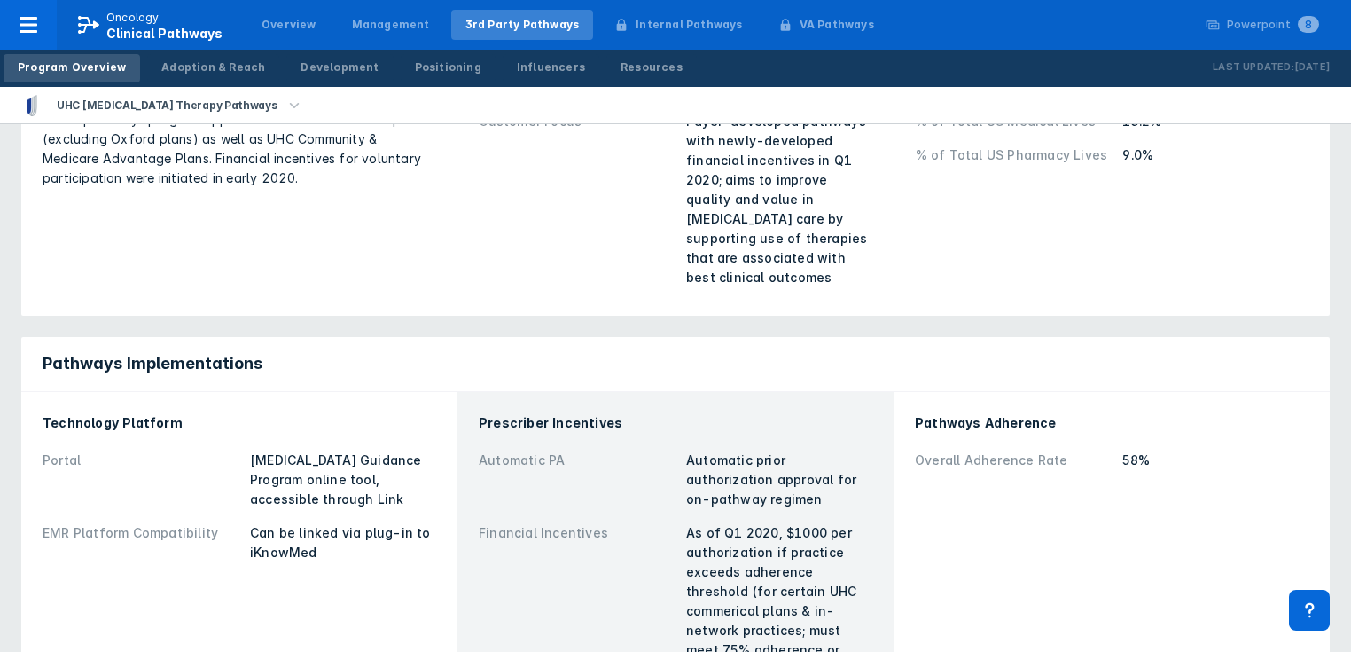
click at [285, 110] on icon "button" at bounding box center [295, 106] width 20 height 20
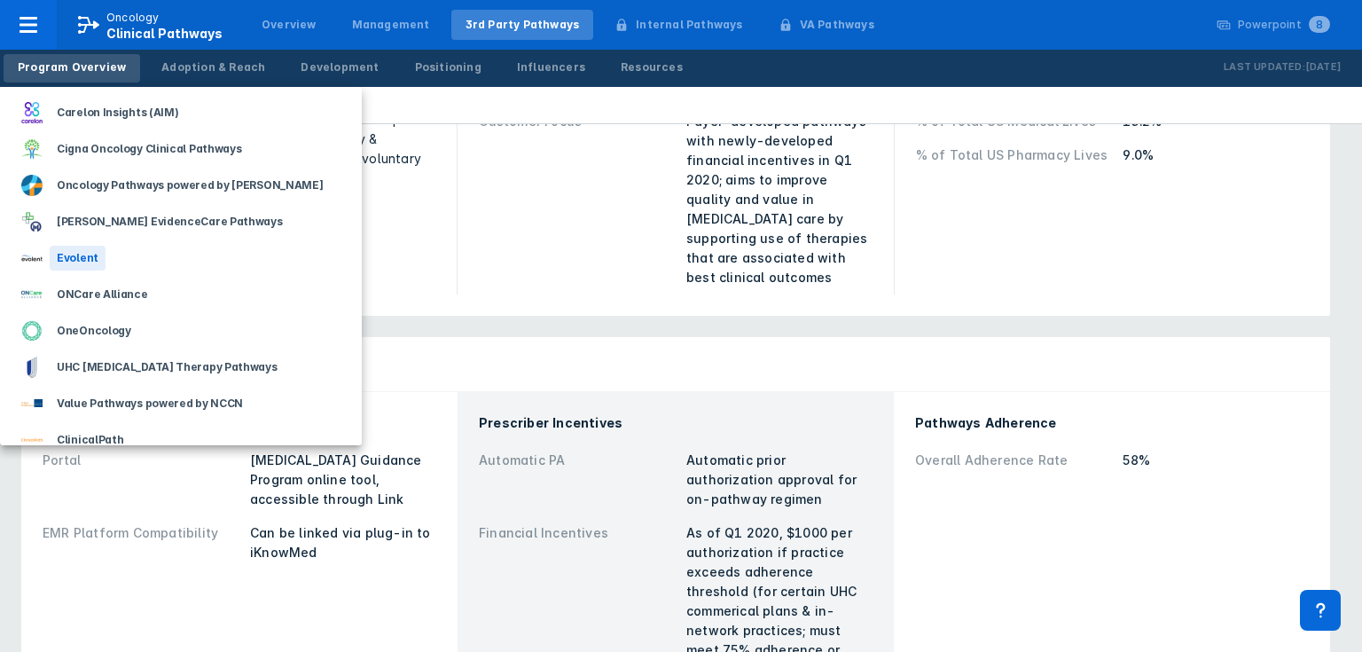
click at [98, 261] on div "Evolent" at bounding box center [78, 258] width 56 height 25
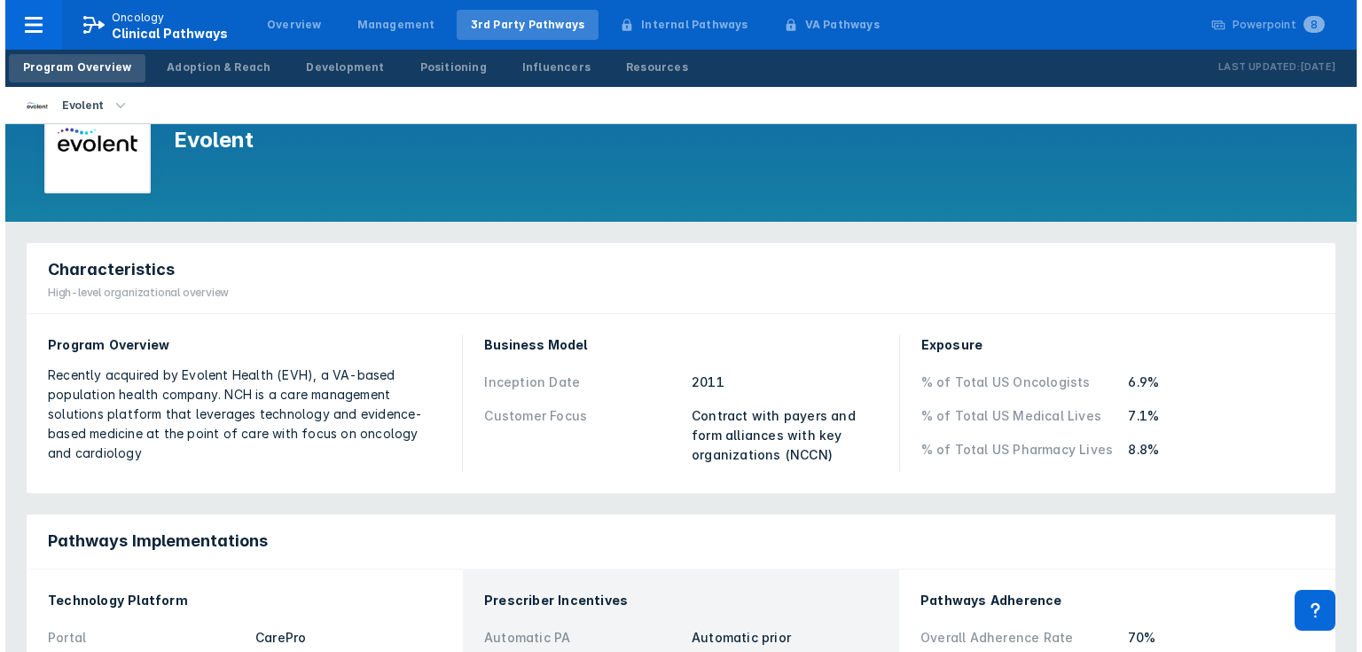
scroll to position [142, 0]
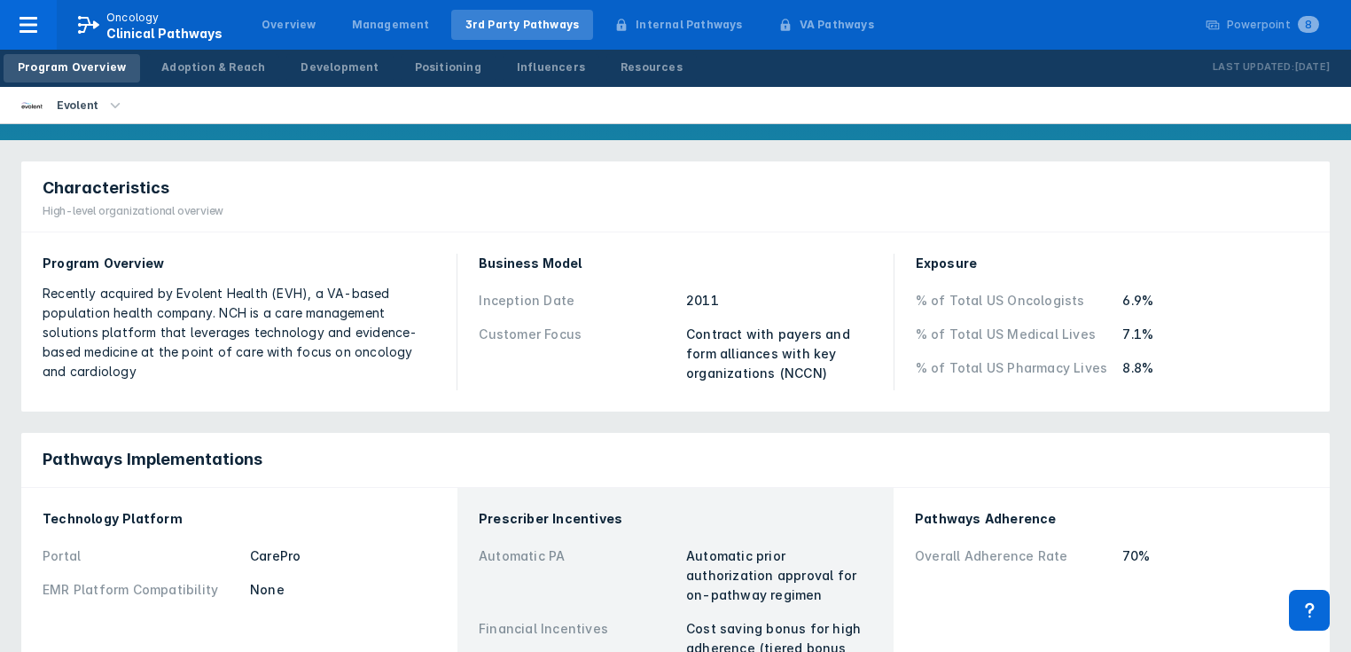
click at [113, 106] on icon "button" at bounding box center [115, 106] width 20 height 20
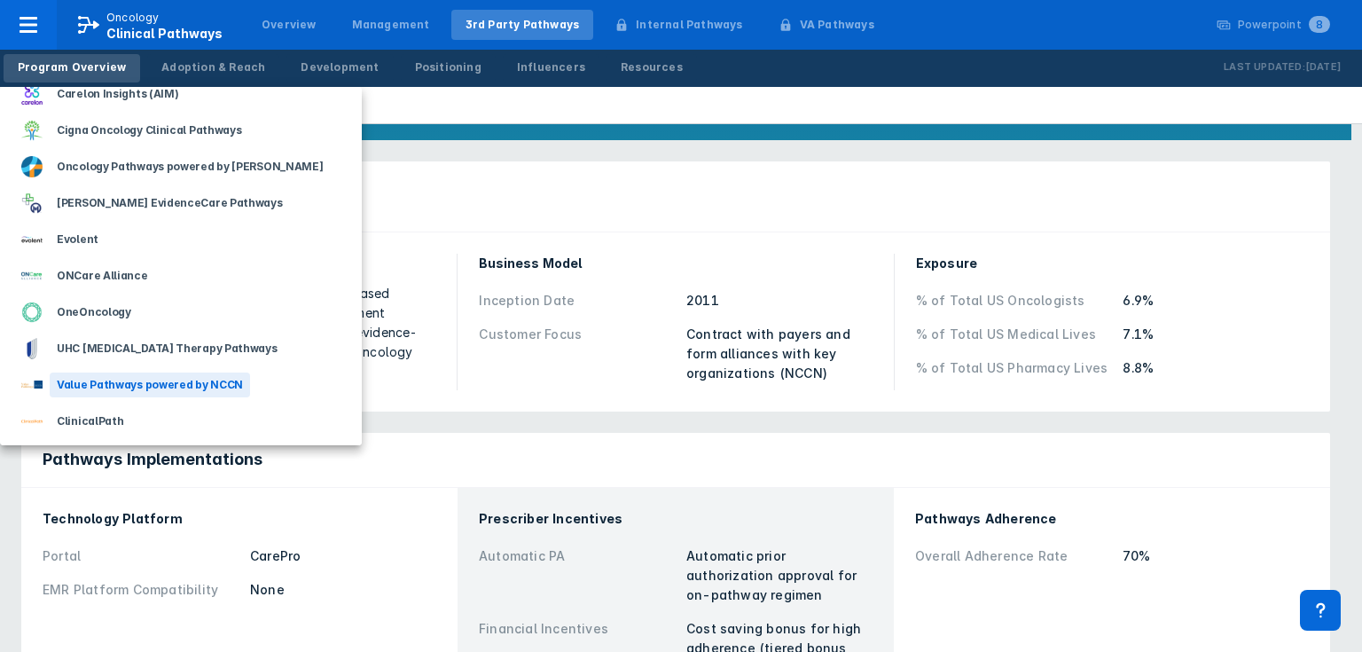
scroll to position [0, 0]
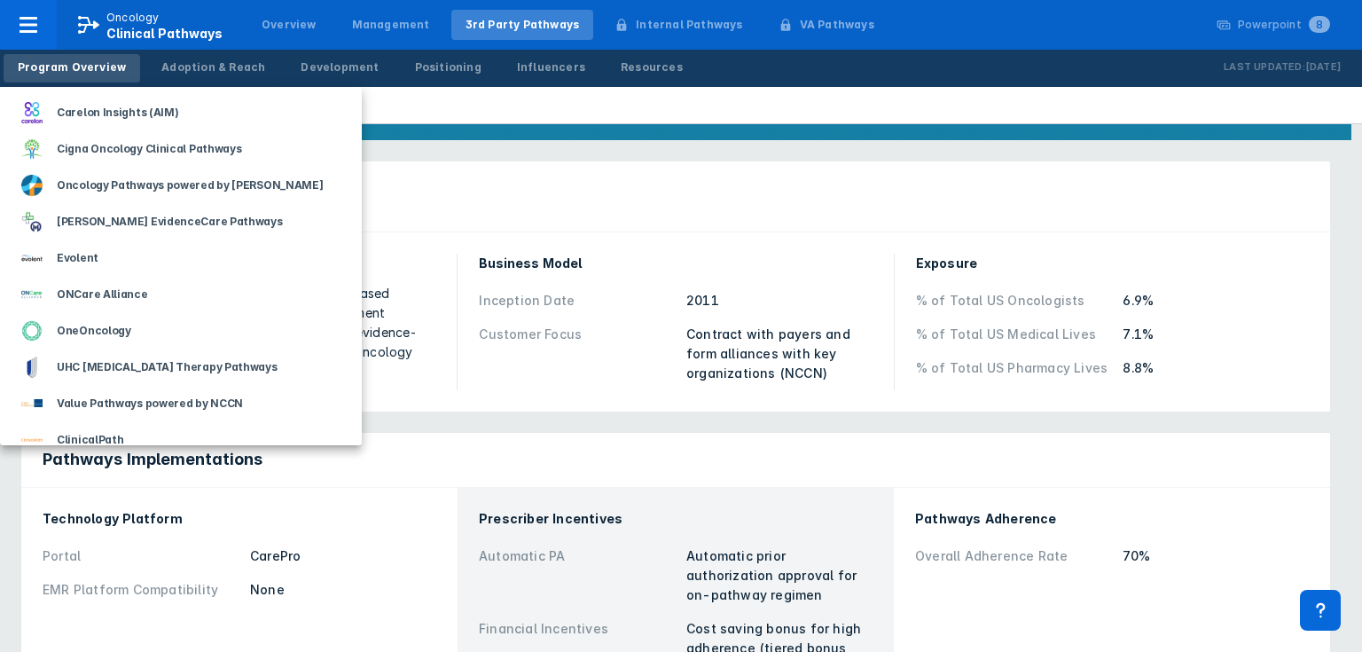
click at [441, 279] on div at bounding box center [681, 326] width 1362 height 652
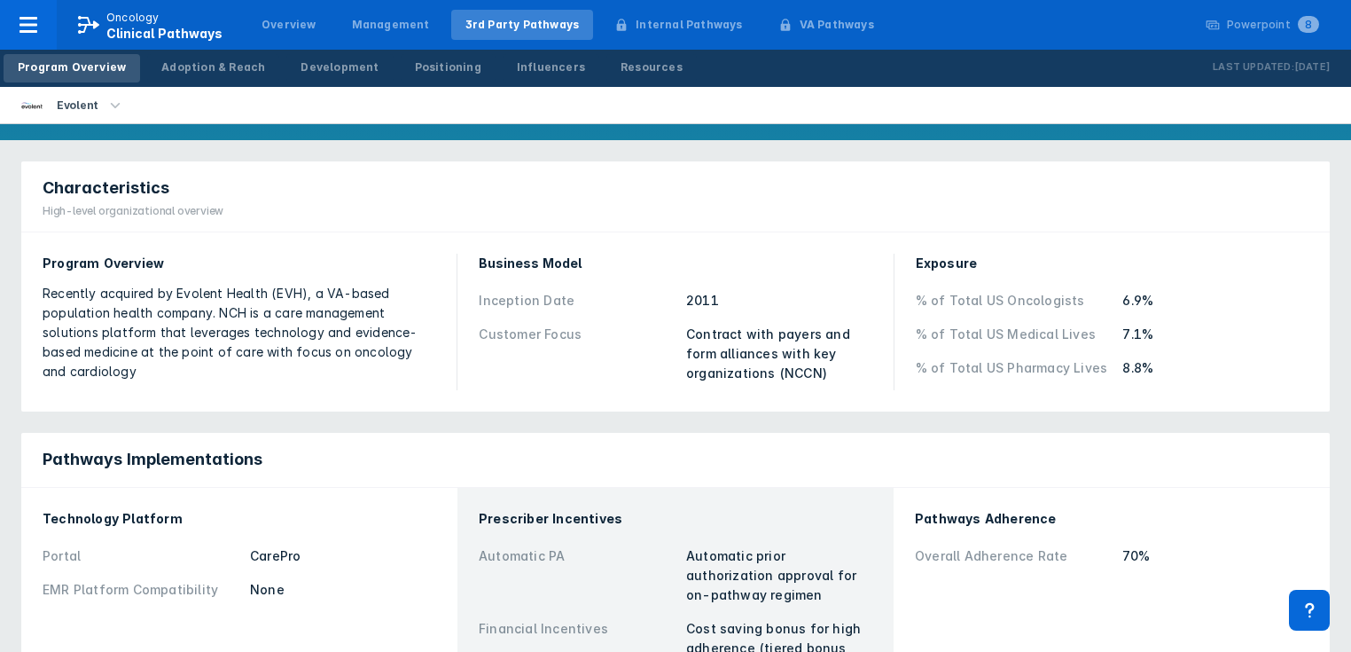
click at [117, 102] on icon "button" at bounding box center [115, 106] width 20 height 20
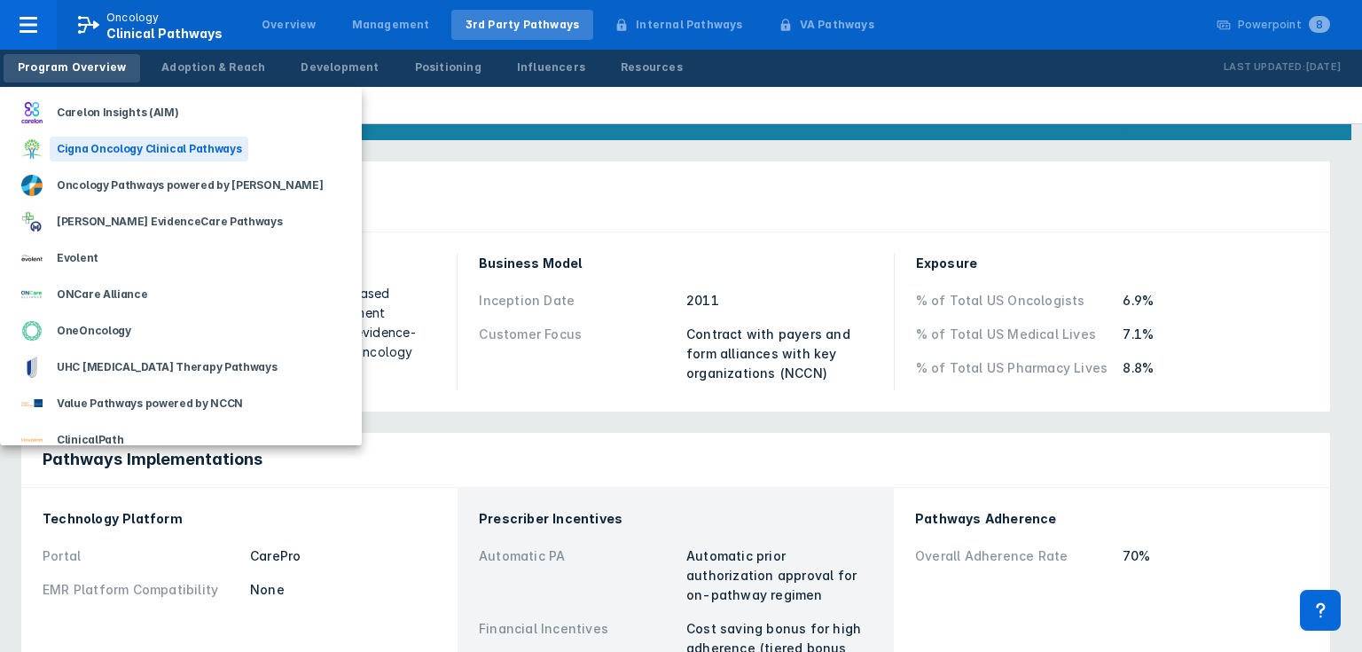
click at [114, 150] on div "Cigna Oncology Clinical Pathways" at bounding box center [149, 149] width 199 height 25
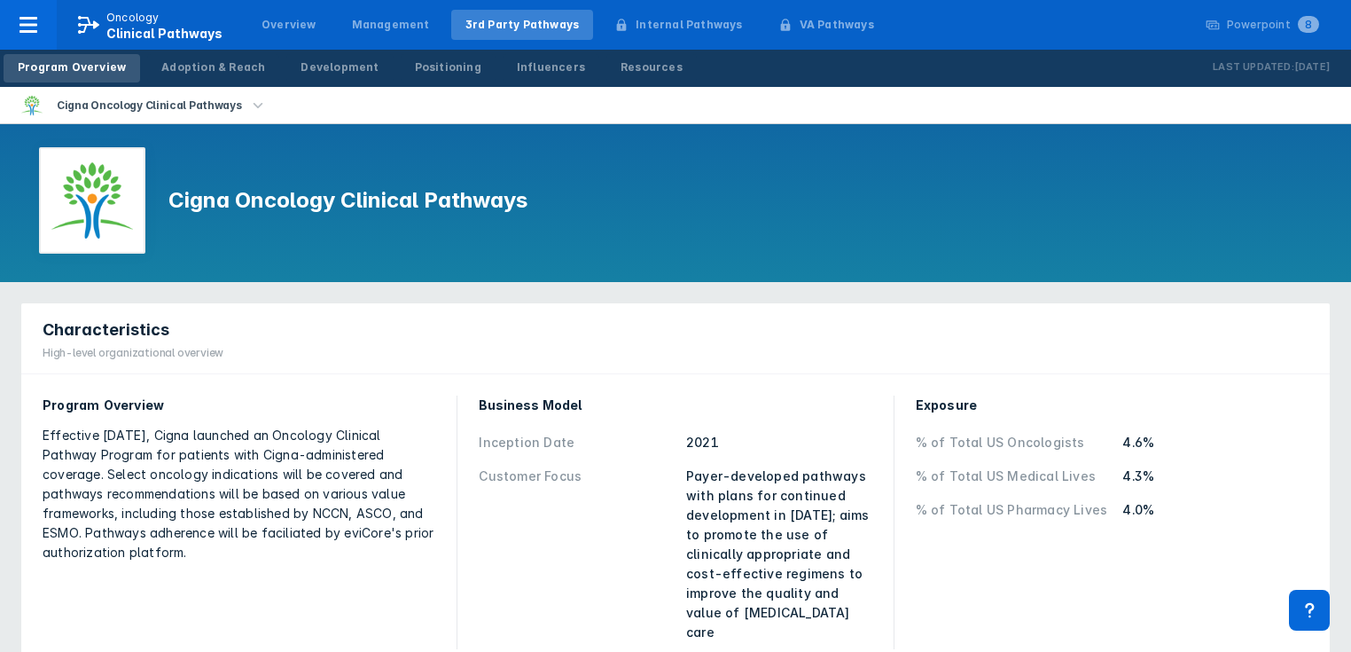
click at [248, 110] on icon "button" at bounding box center [258, 106] width 20 height 20
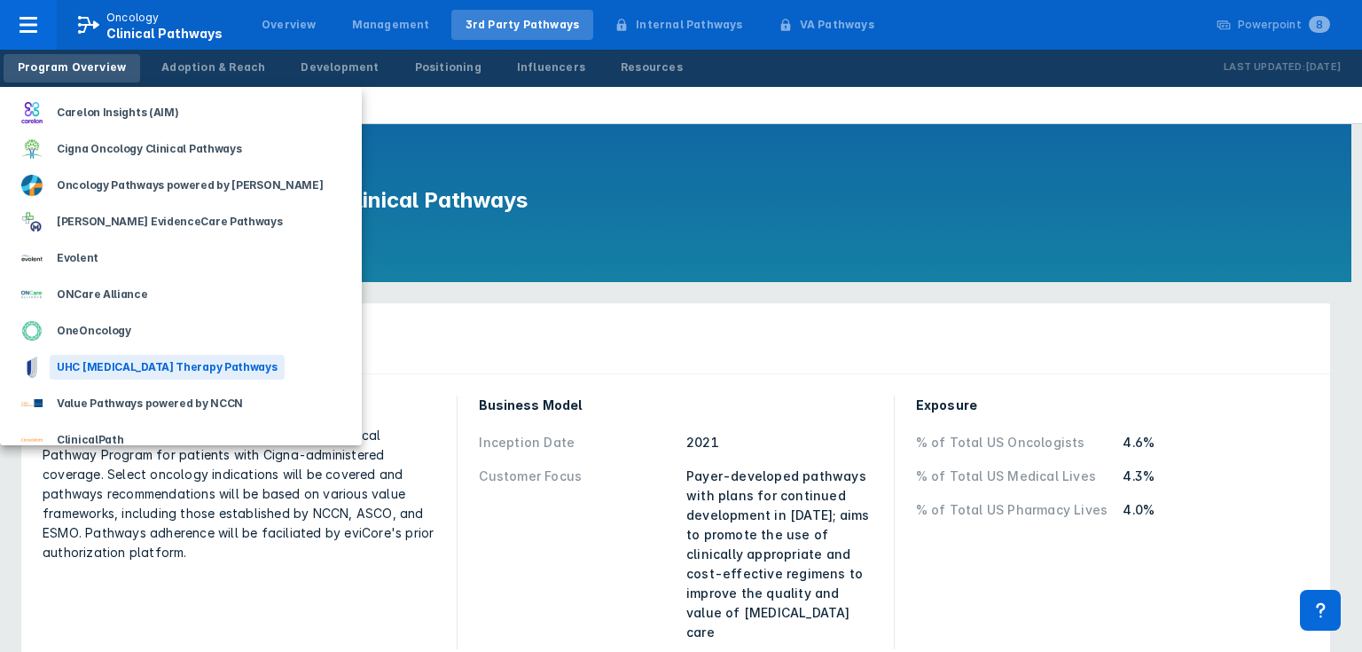
click at [128, 364] on div "UHC [MEDICAL_DATA] Therapy Pathways" at bounding box center [167, 367] width 235 height 25
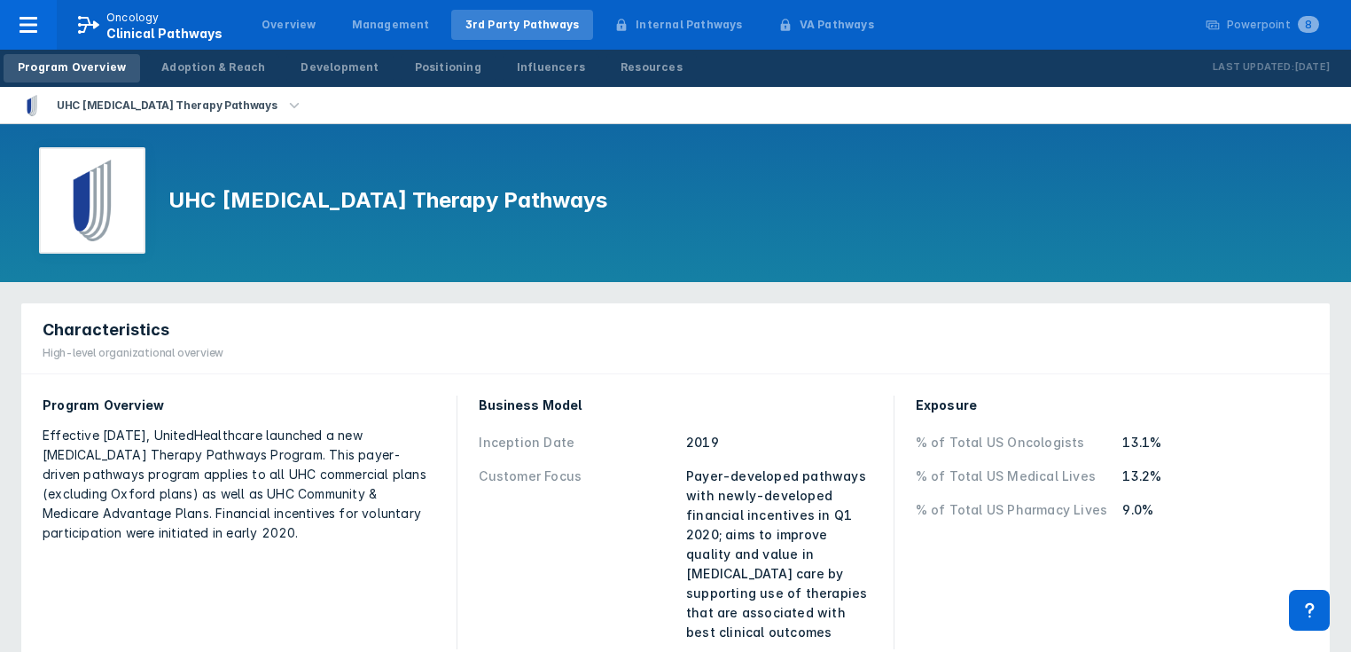
click at [285, 103] on icon "button" at bounding box center [295, 106] width 20 height 20
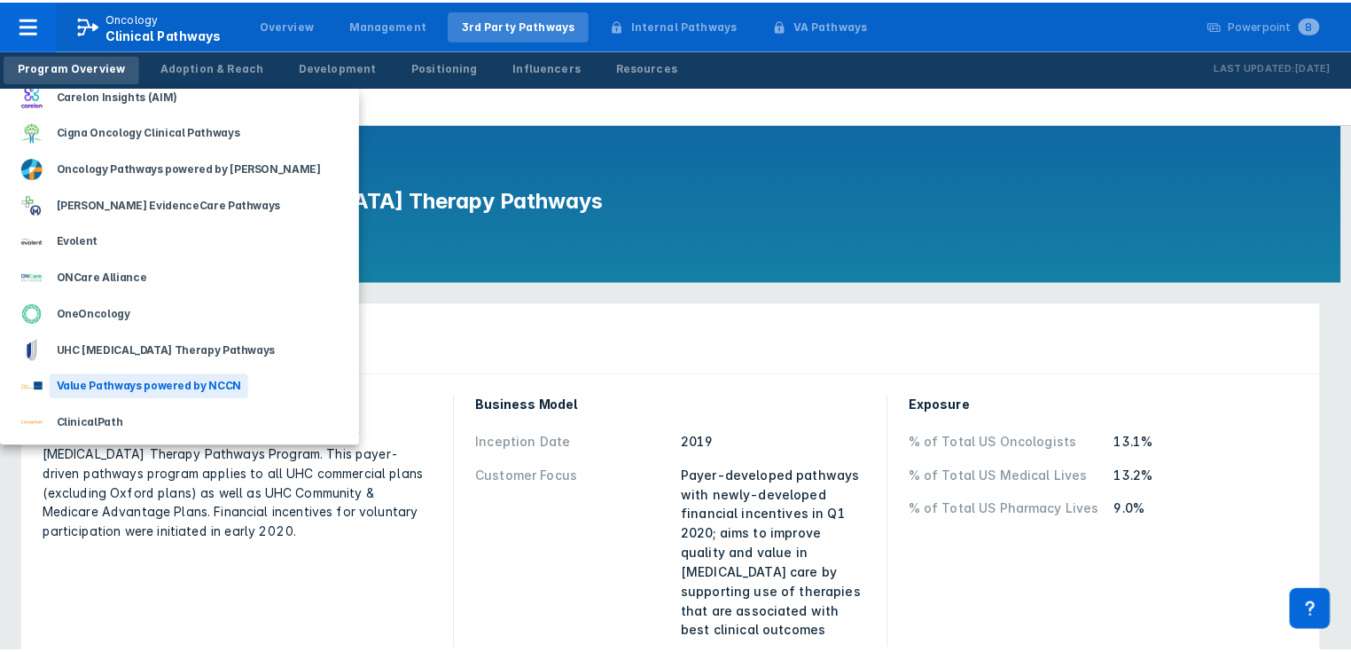
scroll to position [19, 0]
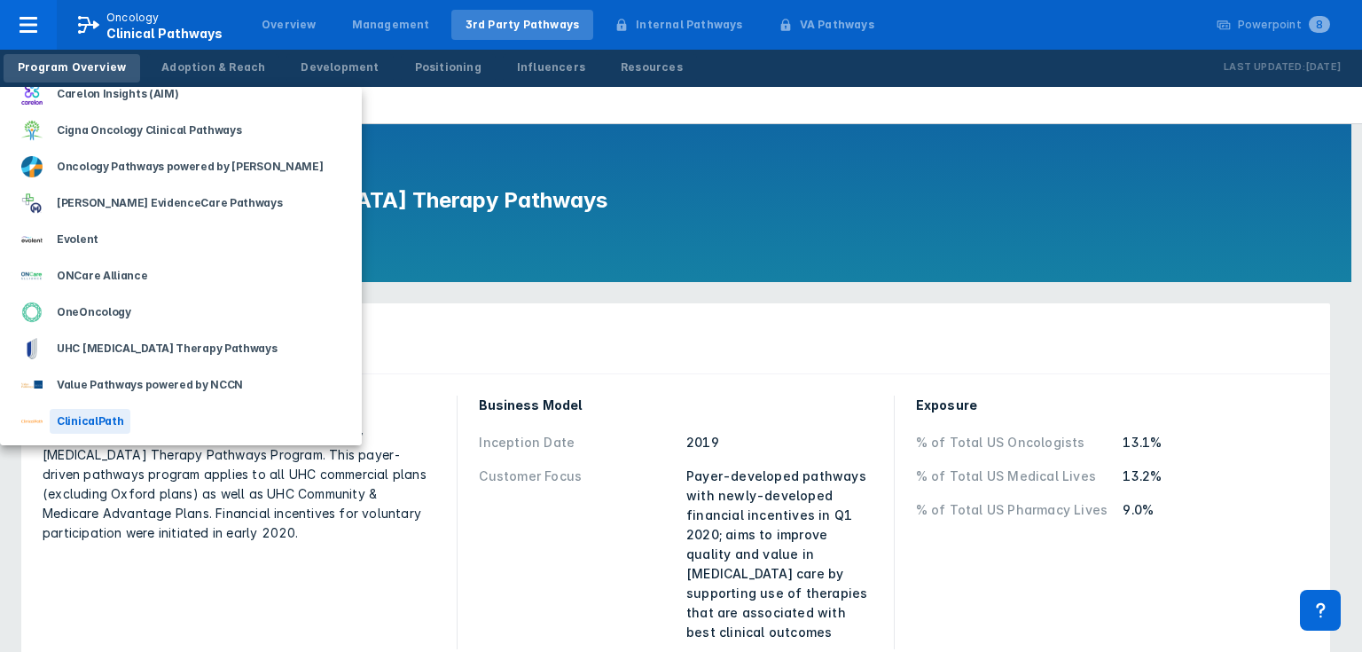
click at [100, 424] on div "ClinicalPath" at bounding box center [90, 421] width 81 height 25
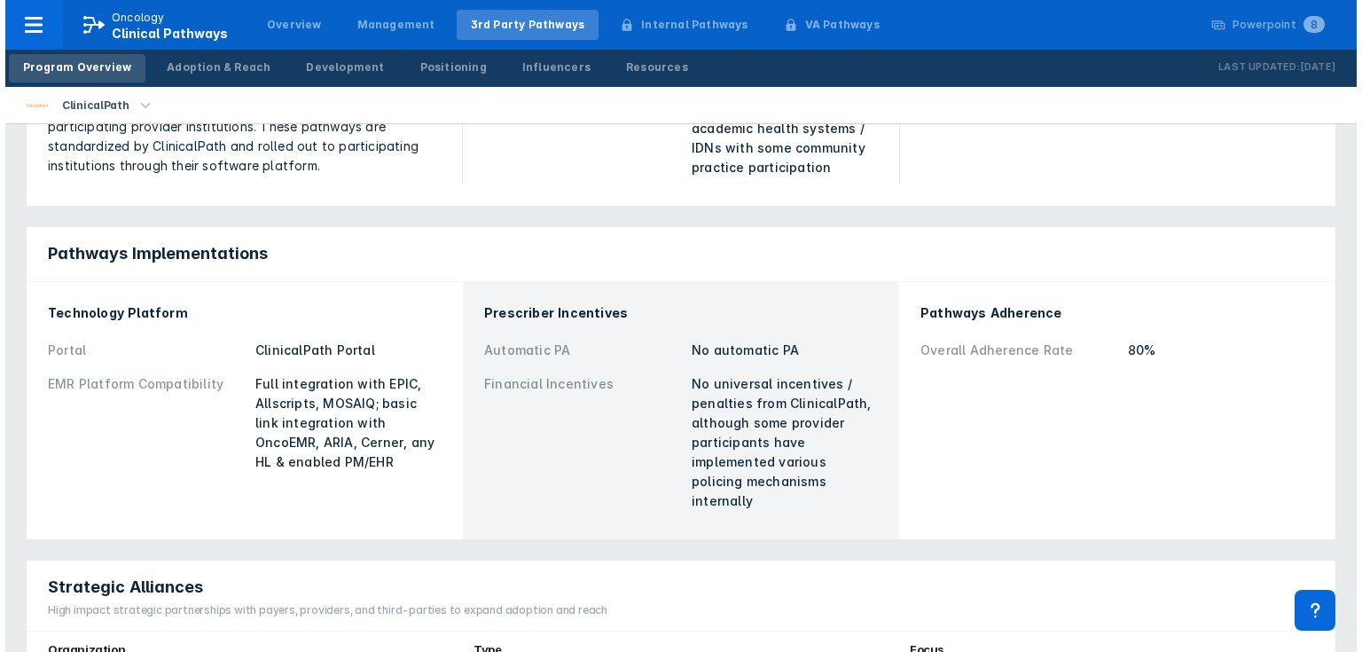
scroll to position [284, 0]
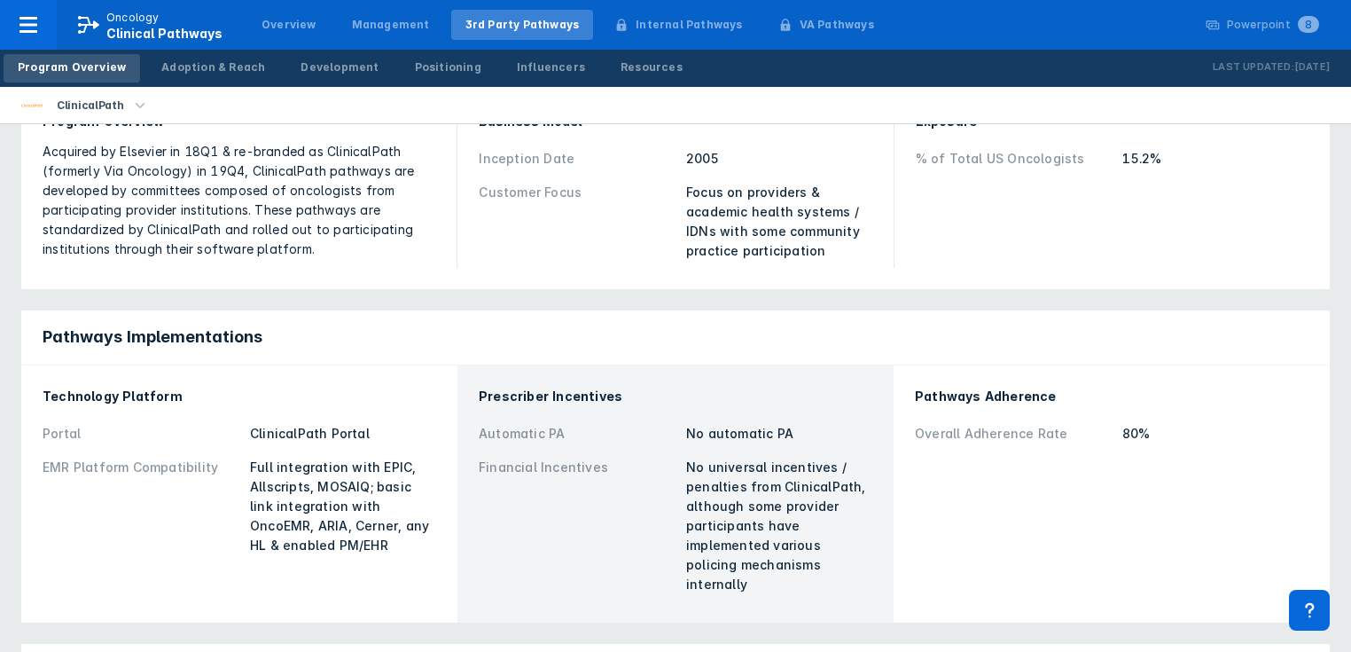
click at [133, 105] on icon "button" at bounding box center [140, 106] width 20 height 20
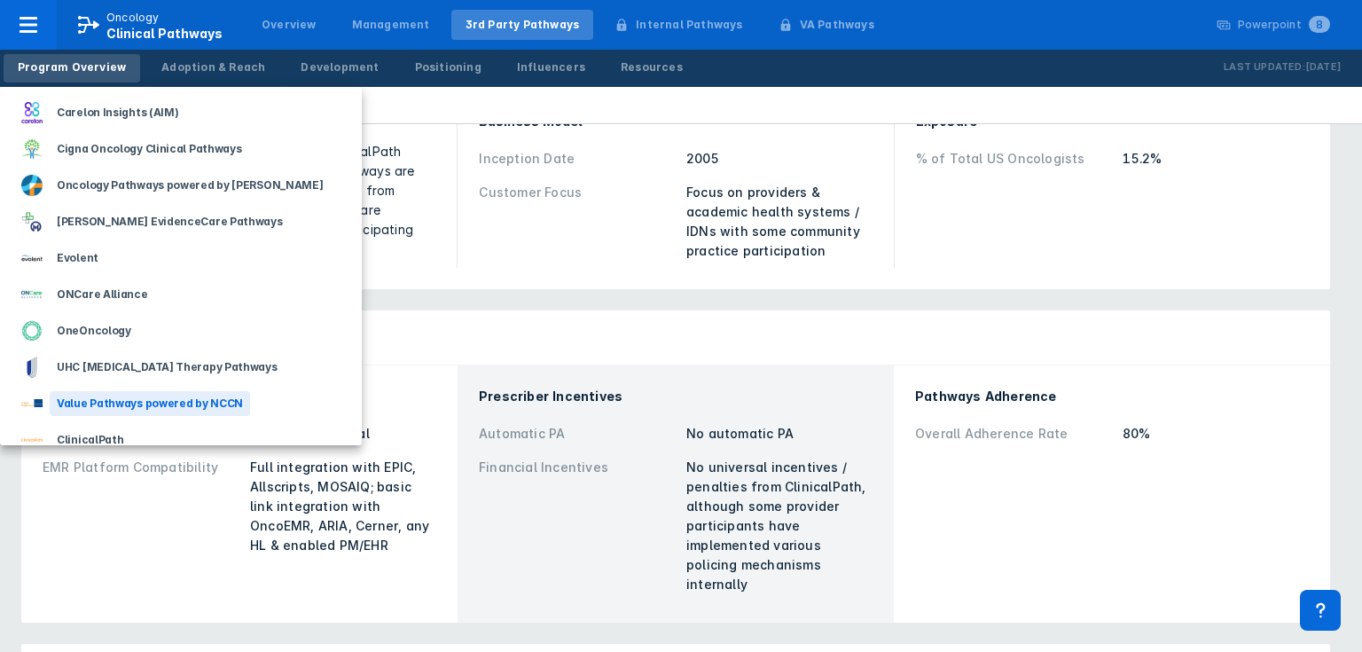
click at [106, 402] on div "Value Pathways powered by NCCN" at bounding box center [150, 403] width 200 height 25
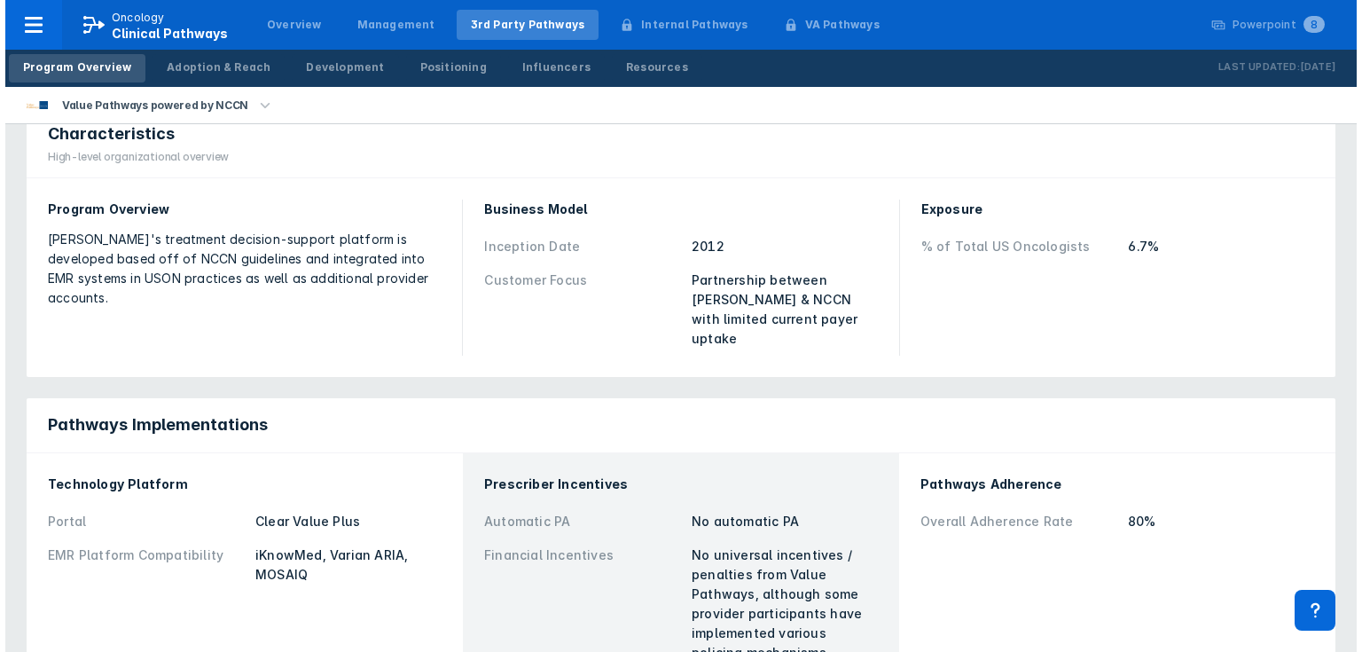
scroll to position [213, 0]
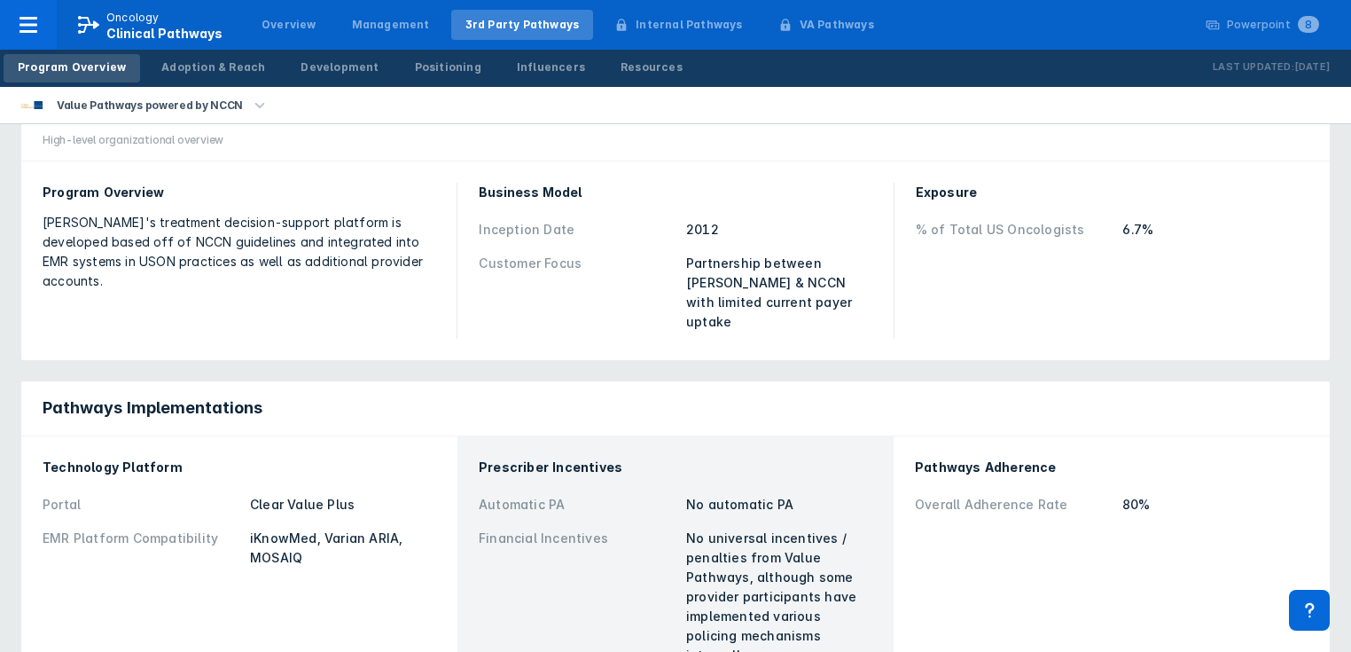
click at [255, 106] on icon "button" at bounding box center [260, 104] width 10 height 5
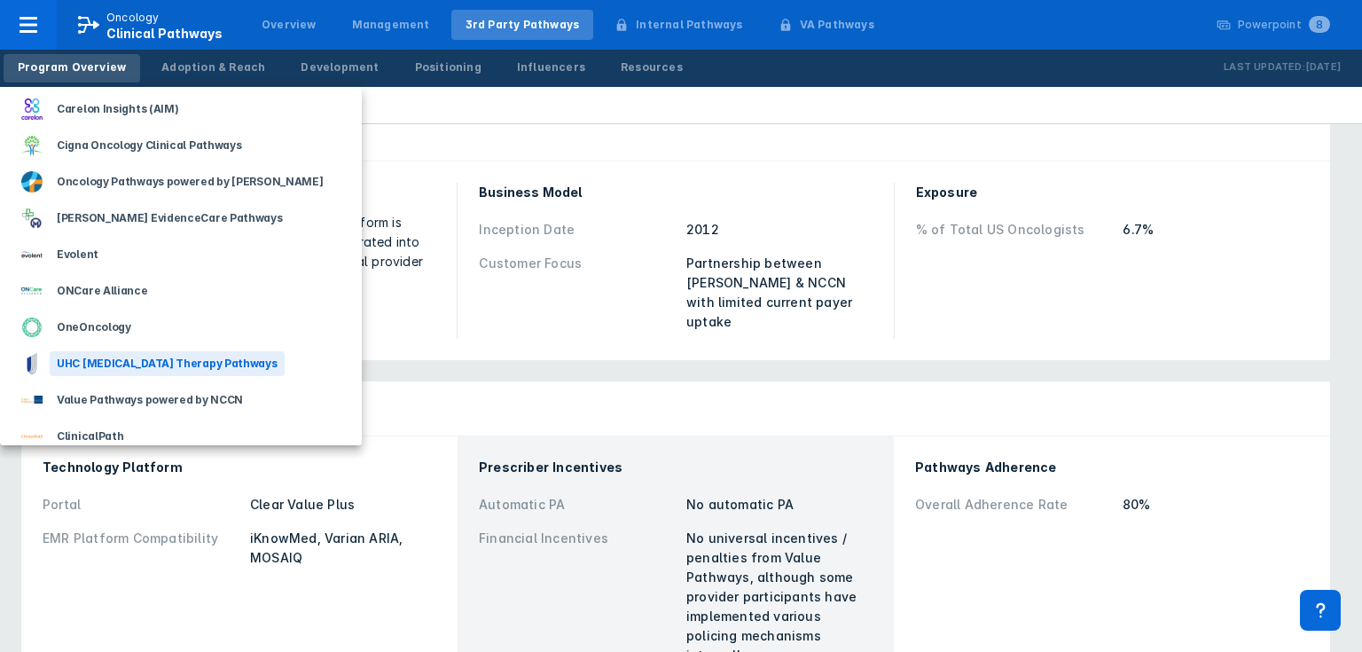
scroll to position [0, 0]
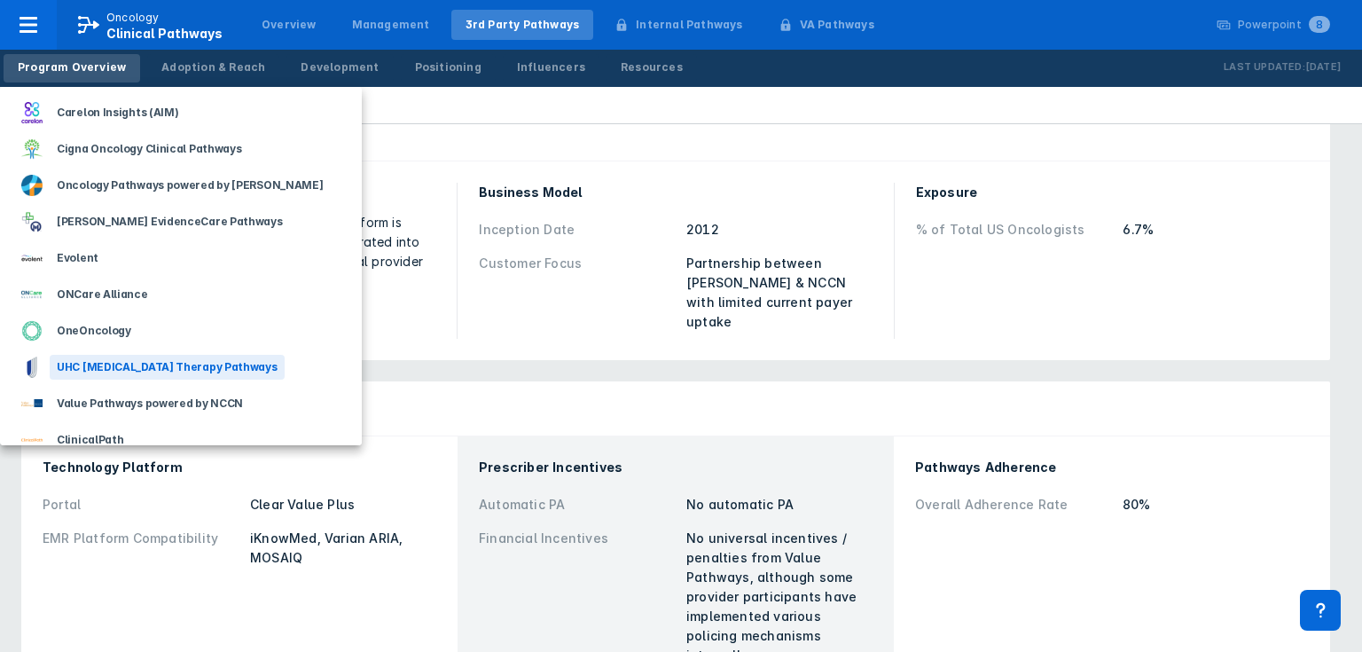
click at [181, 363] on div "UHC [MEDICAL_DATA] Therapy Pathways" at bounding box center [167, 367] width 235 height 25
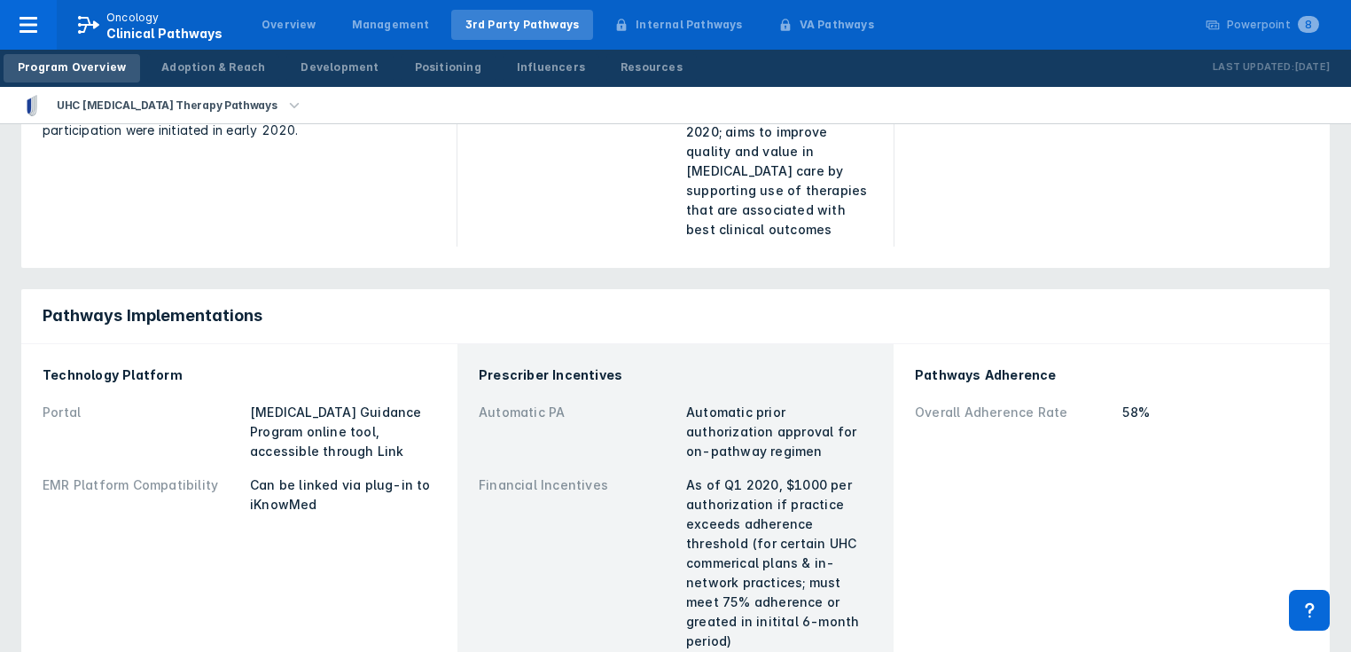
scroll to position [425, 0]
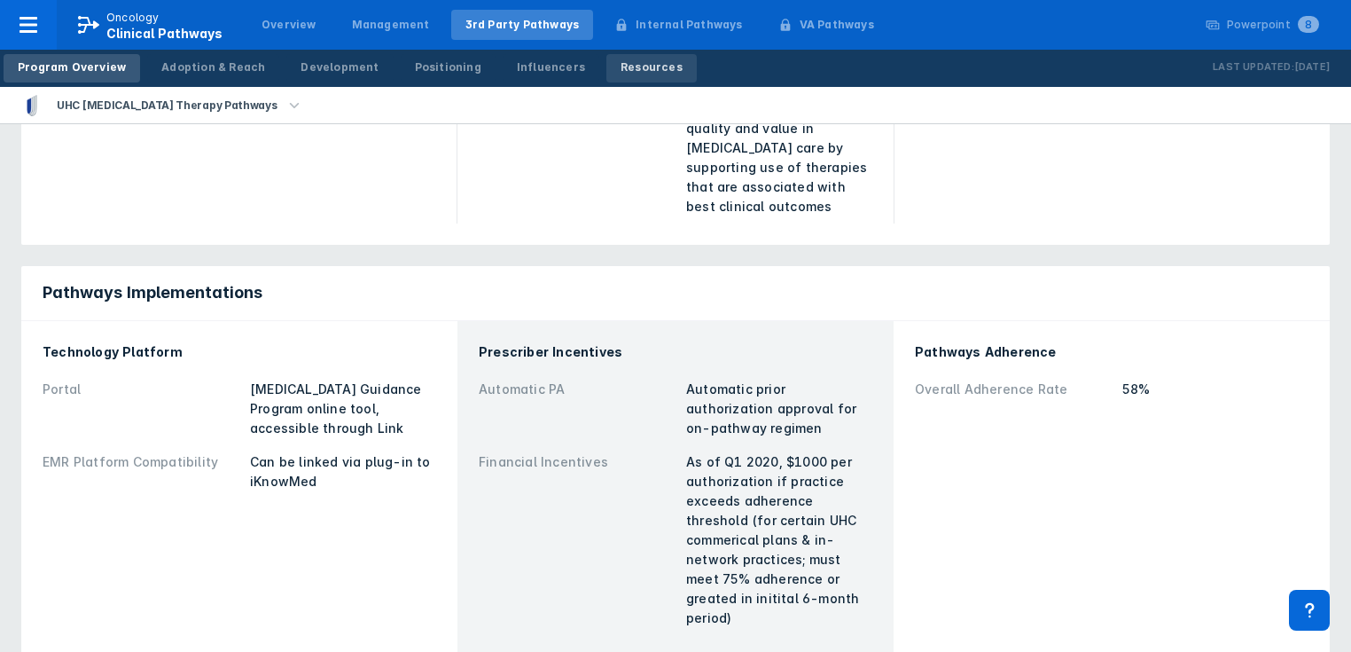
click at [620, 72] on div "Resources" at bounding box center [651, 67] width 62 height 16
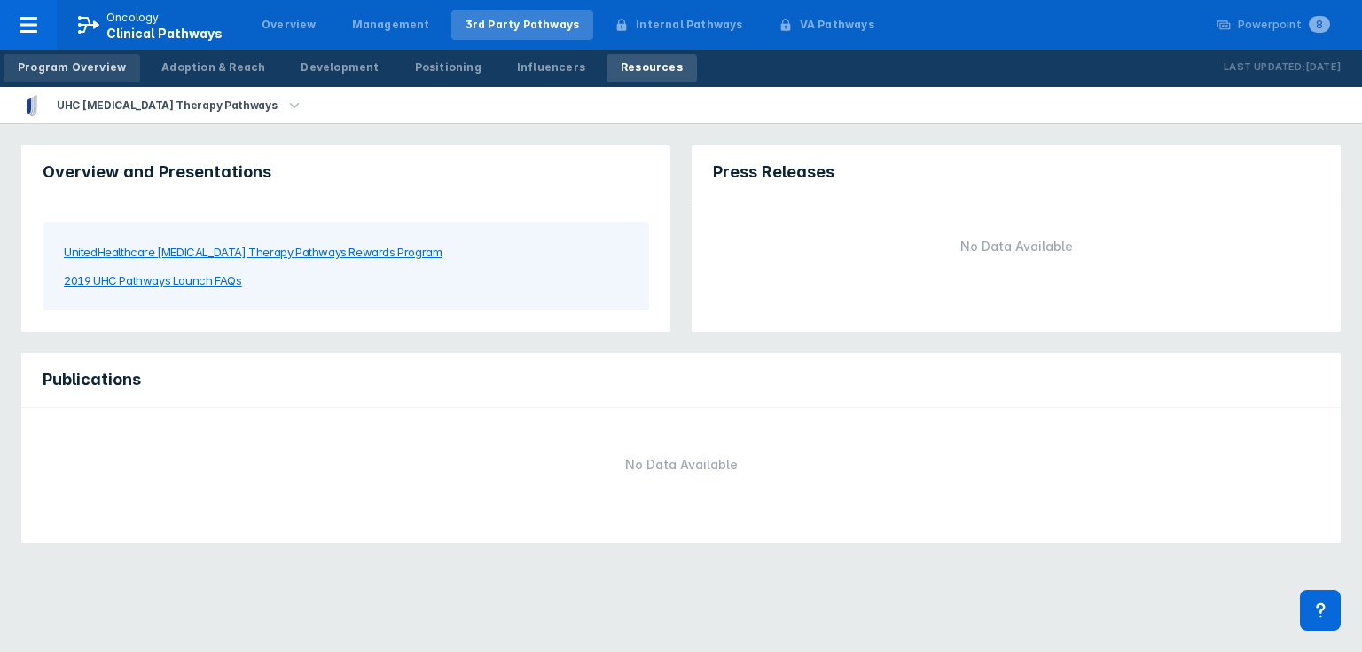
click at [64, 73] on div "Program Overview" at bounding box center [72, 67] width 108 height 16
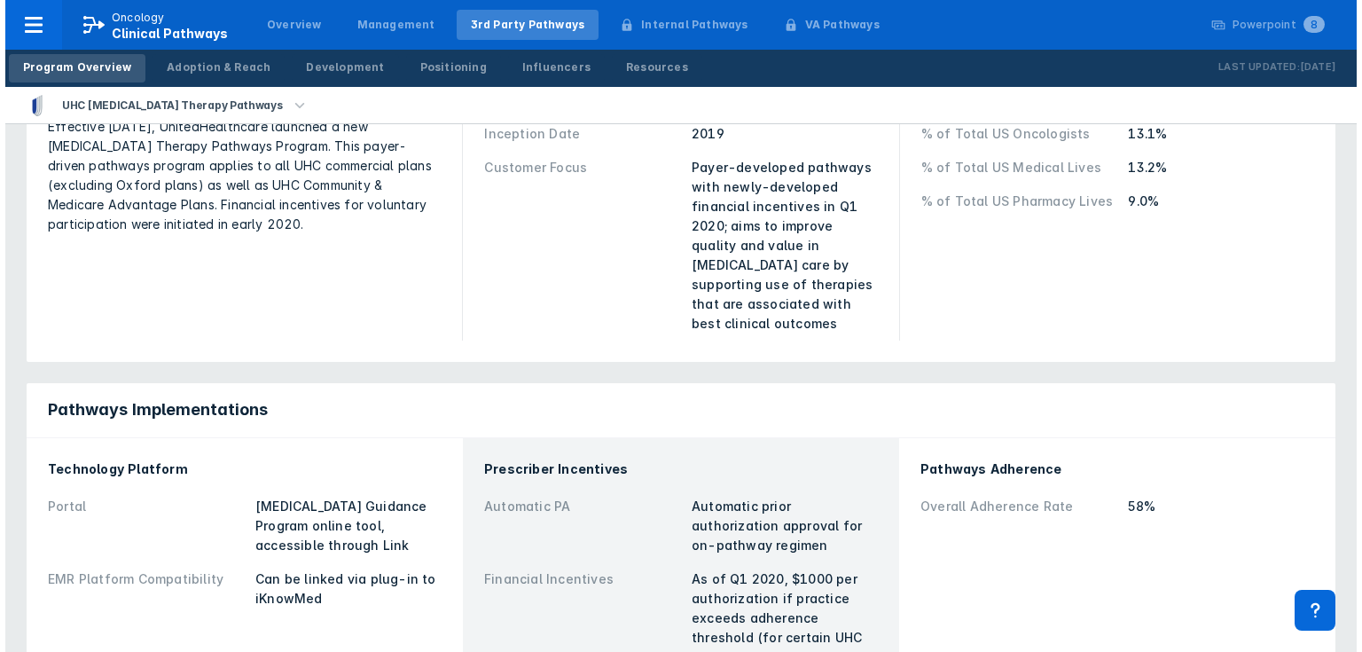
scroll to position [355, 0]
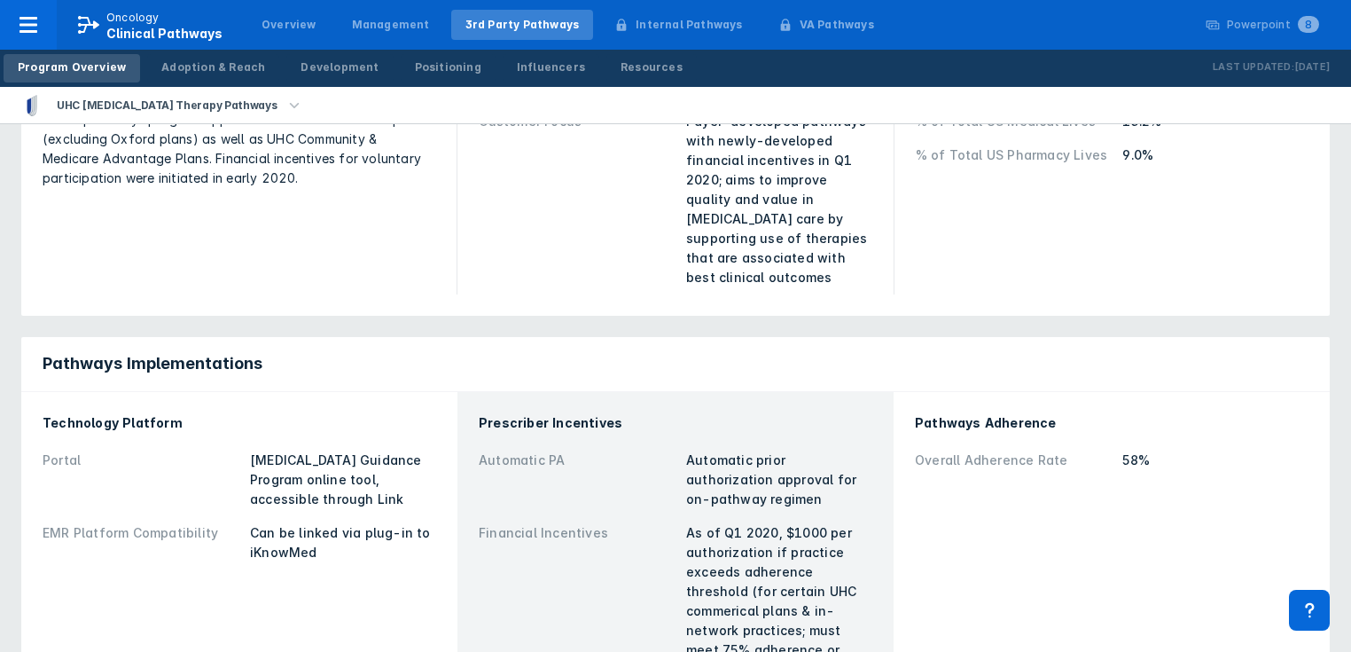
click at [285, 109] on icon "button" at bounding box center [295, 106] width 20 height 20
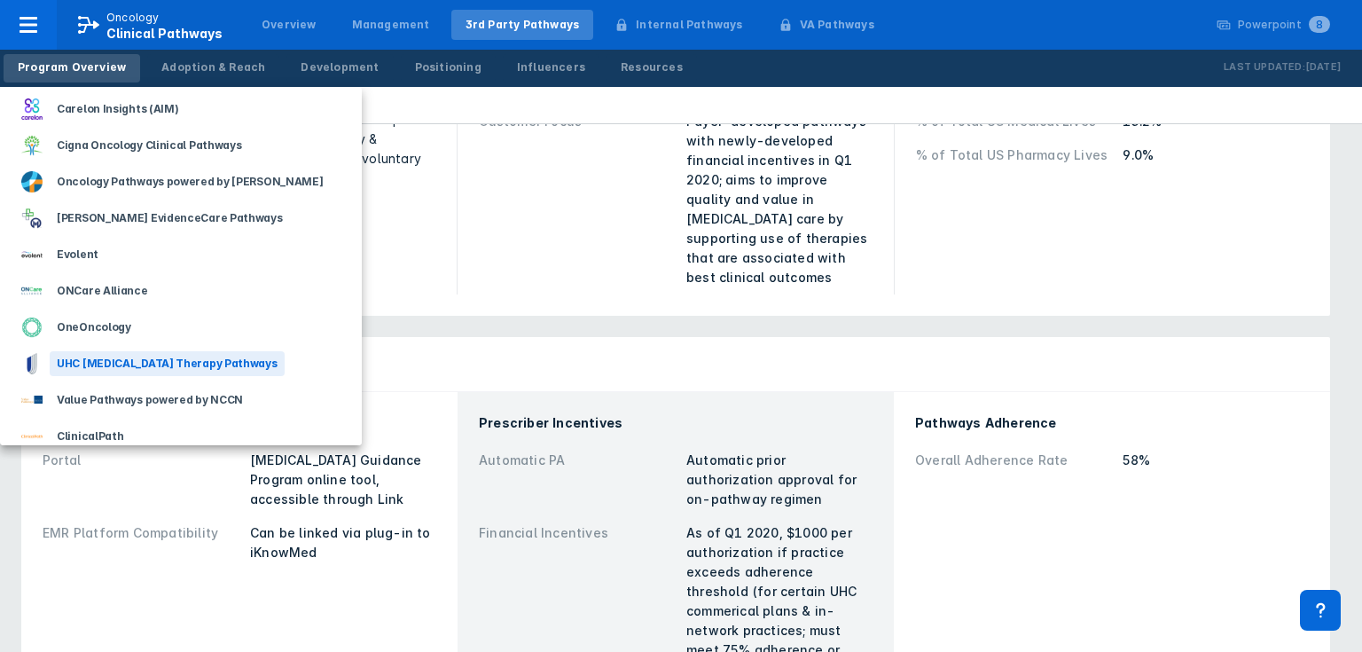
scroll to position [0, 0]
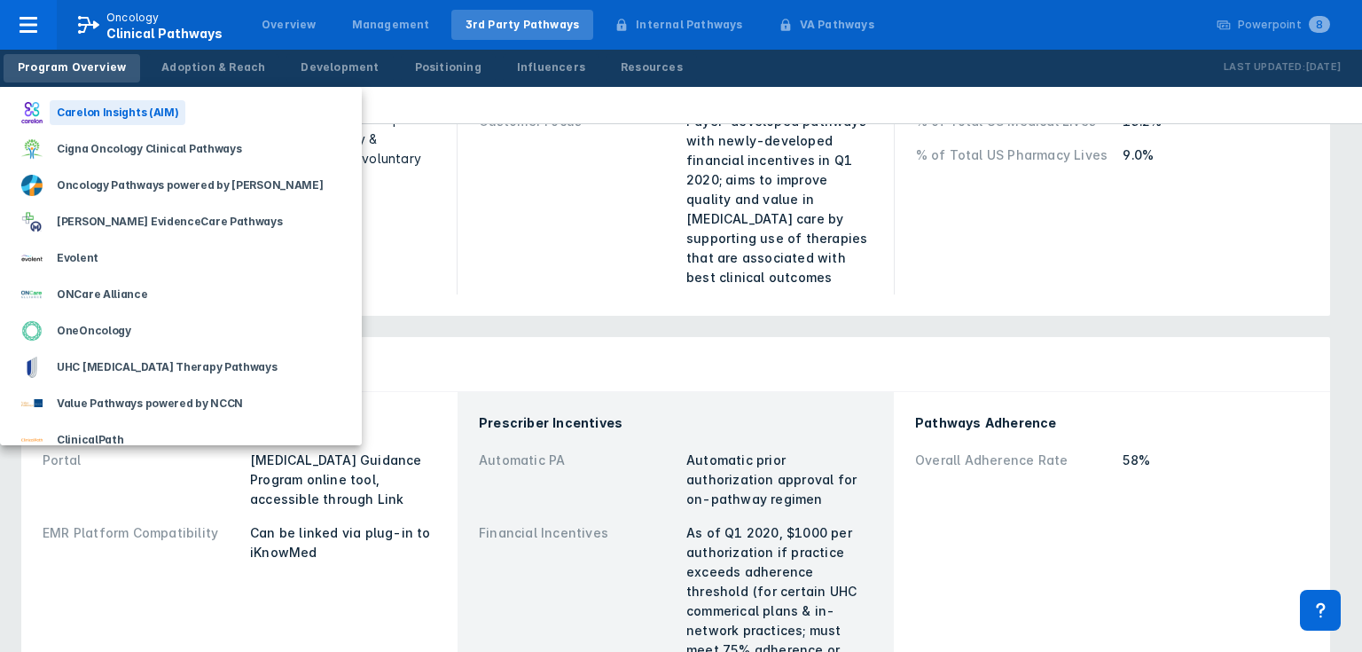
click at [152, 113] on div "Carelon Insights (AIM)" at bounding box center [118, 112] width 136 height 25
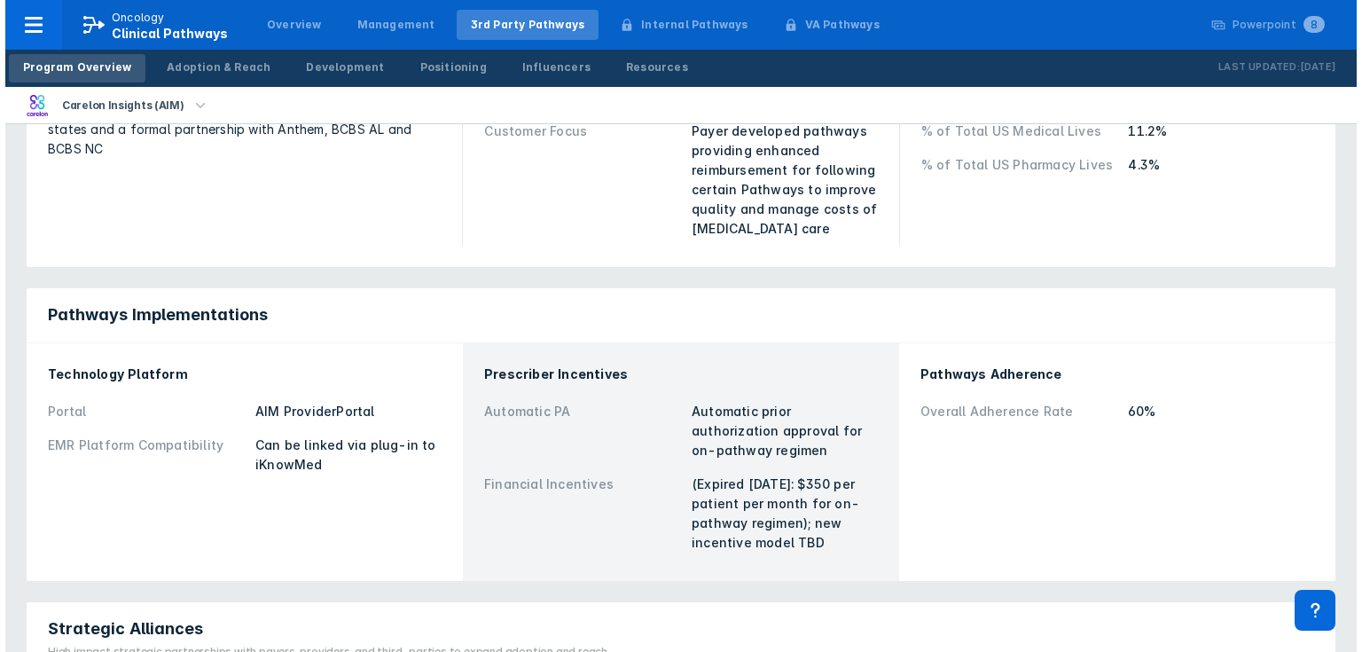
scroll to position [355, 0]
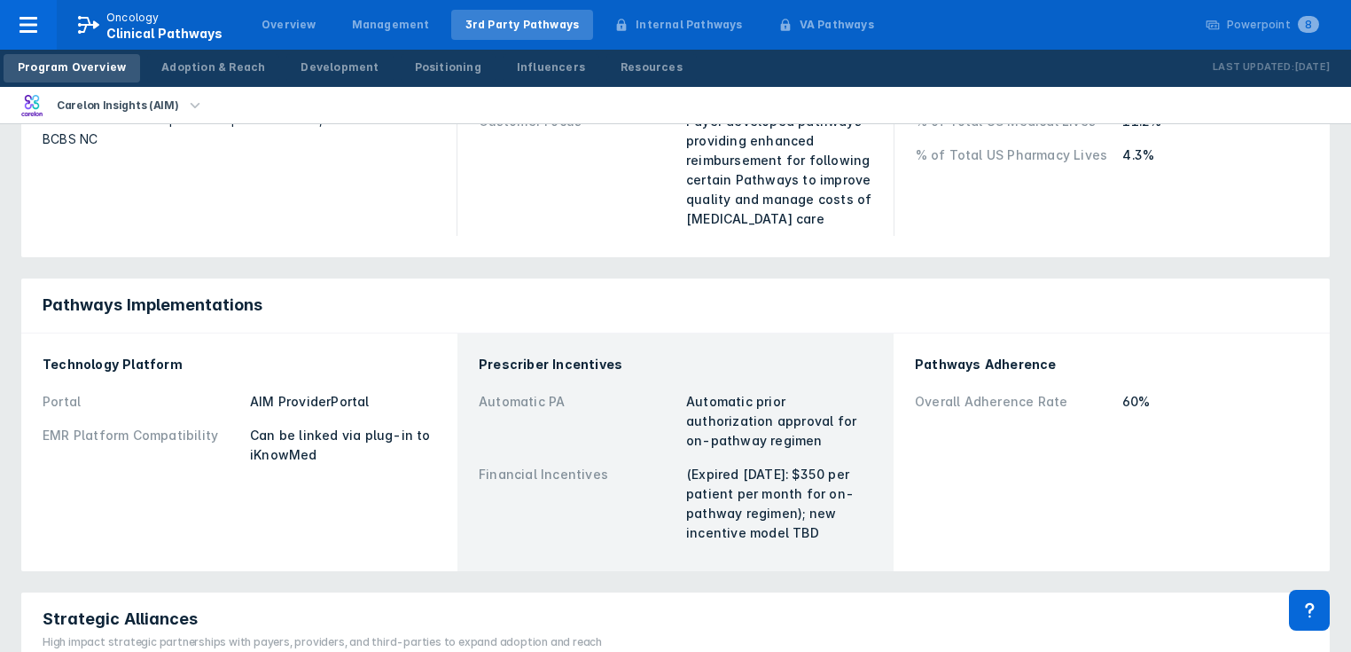
click at [185, 110] on icon "button" at bounding box center [195, 106] width 20 height 20
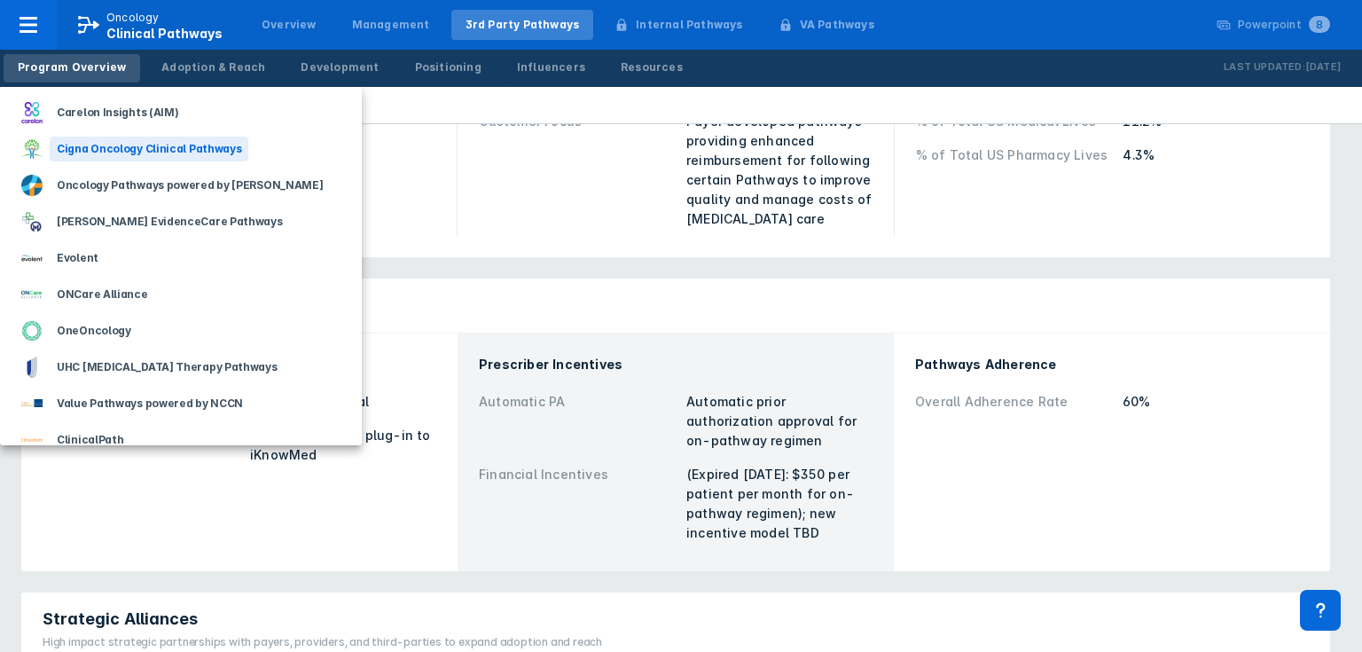
click at [126, 142] on div "Cigna Oncology Clinical Pathways" at bounding box center [149, 149] width 199 height 25
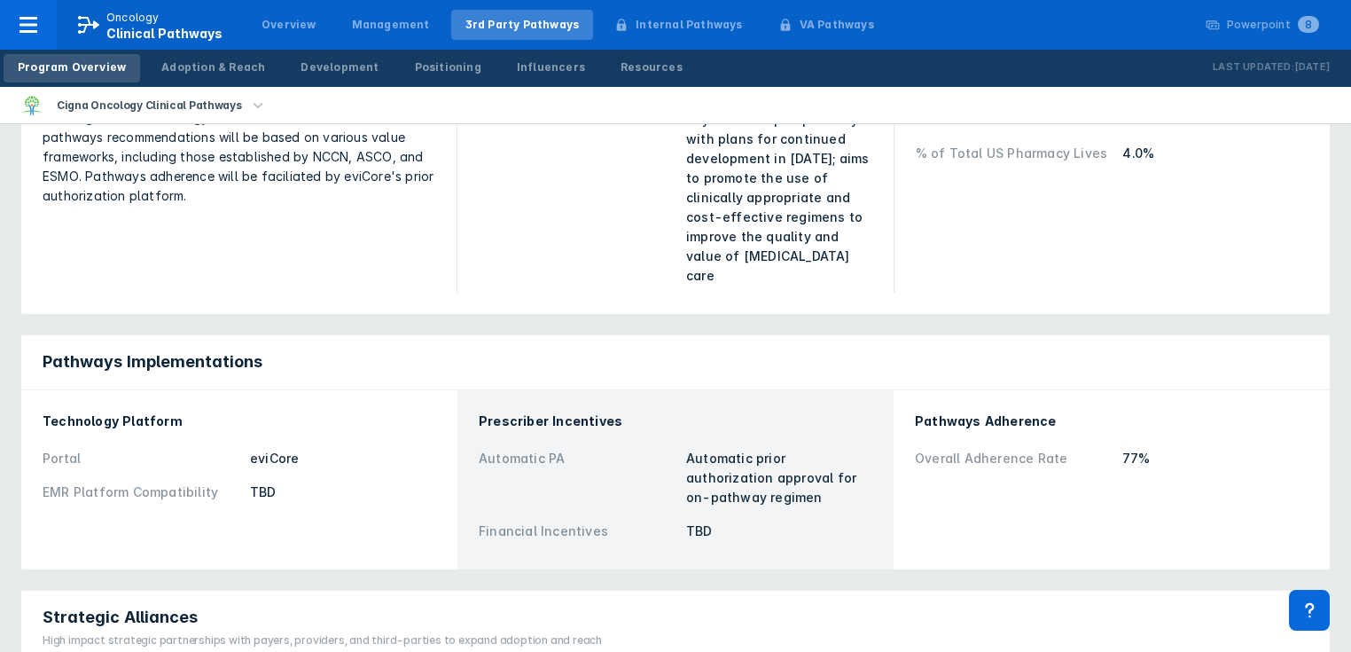
scroll to position [355, 0]
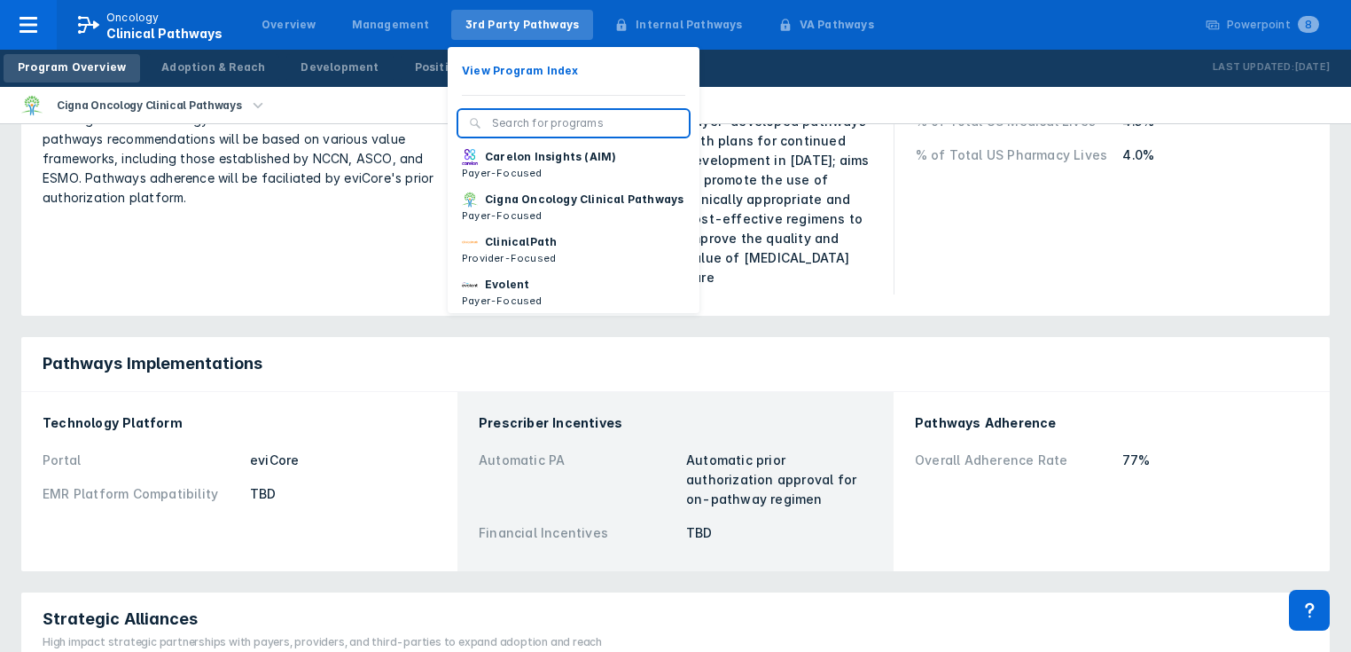
click at [499, 27] on div "3rd Party Pathways" at bounding box center [522, 25] width 114 height 16
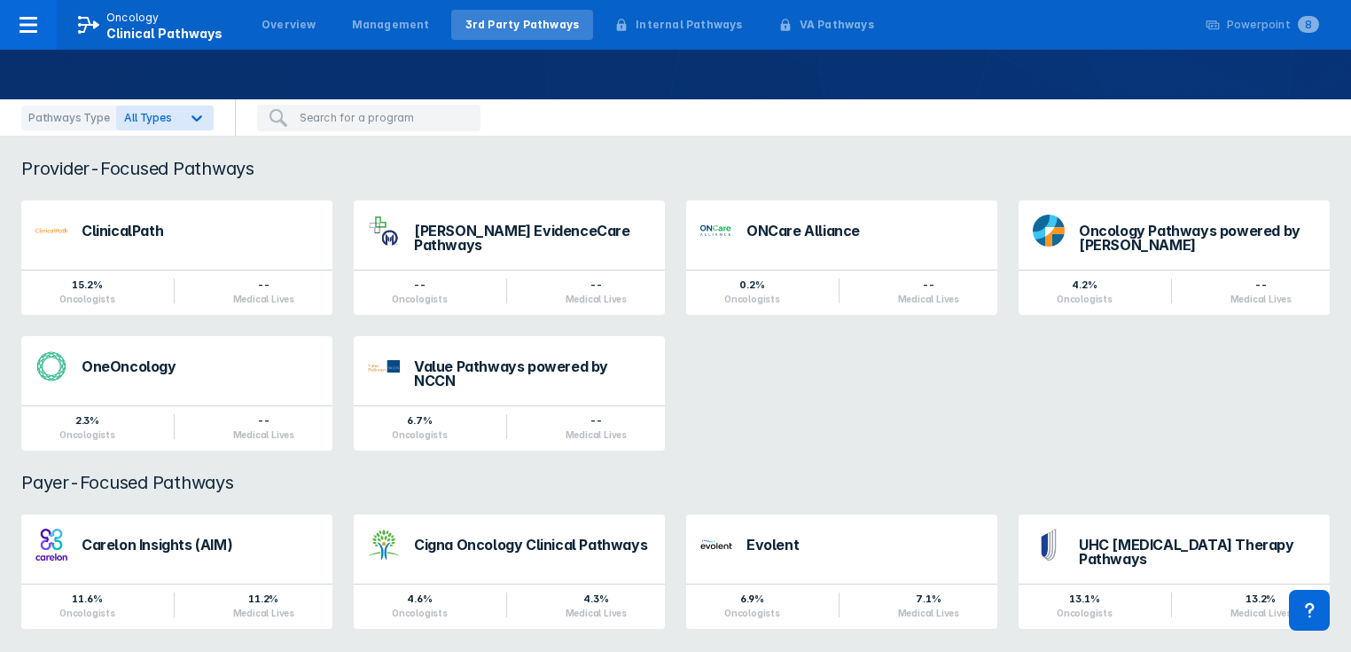
scroll to position [109, 0]
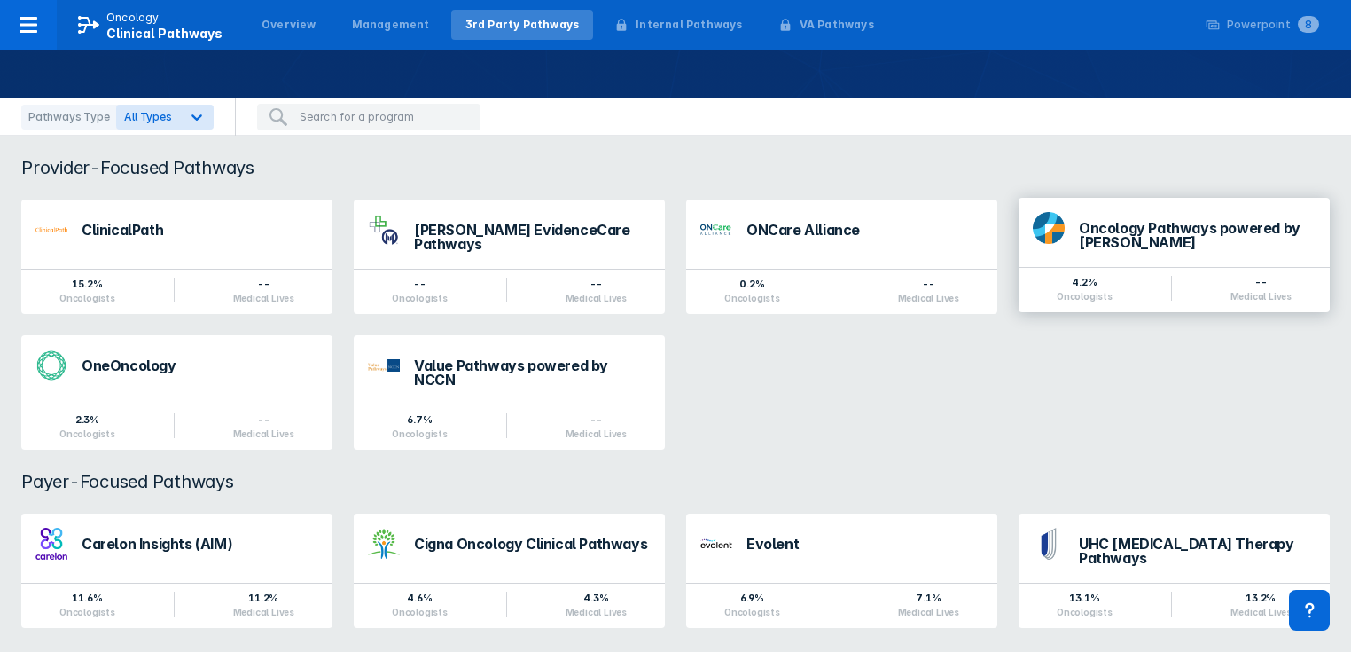
click at [1075, 245] on div "Oncology Pathways powered by [PERSON_NAME]" at bounding box center [1173, 232] width 311 height 69
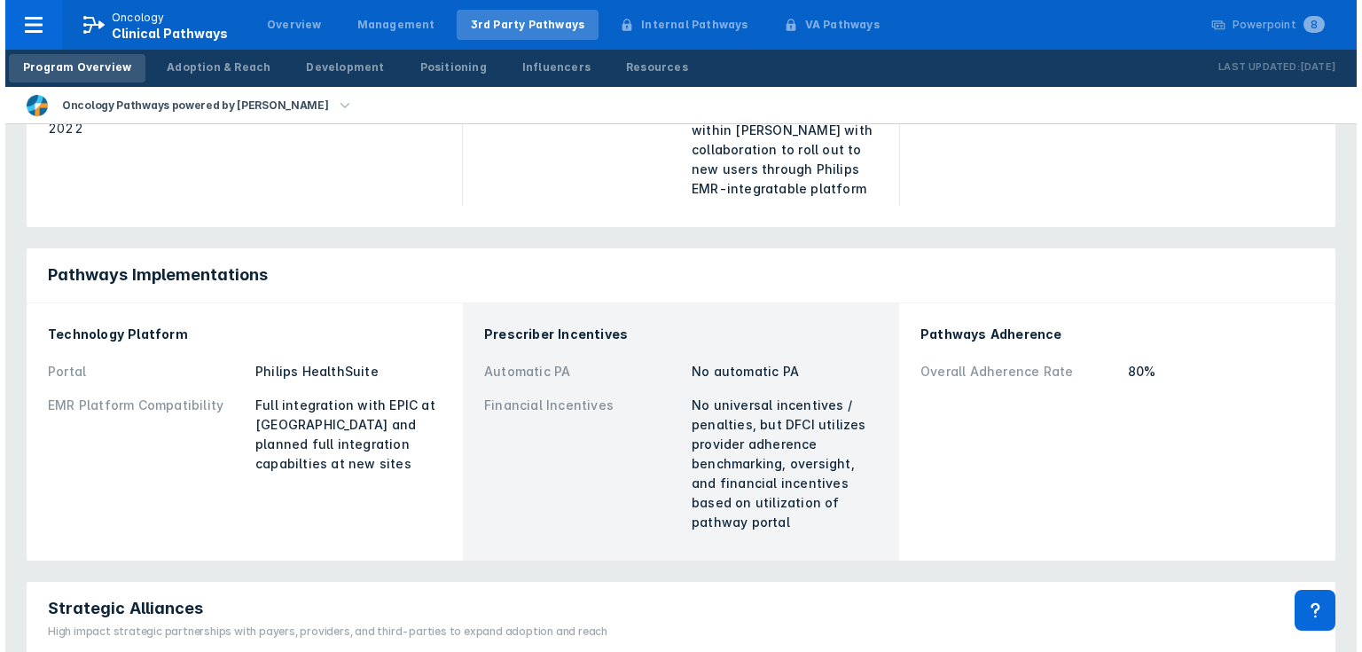
scroll to position [355, 0]
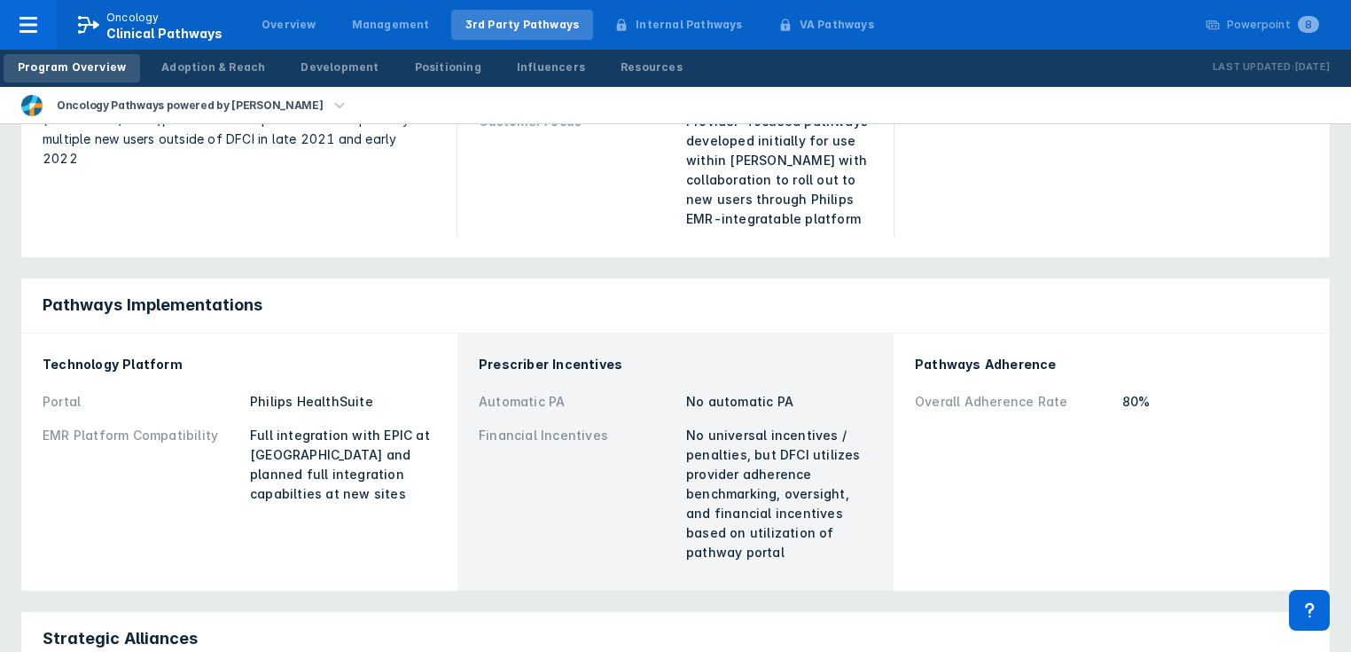
click at [330, 110] on icon "button" at bounding box center [340, 106] width 20 height 20
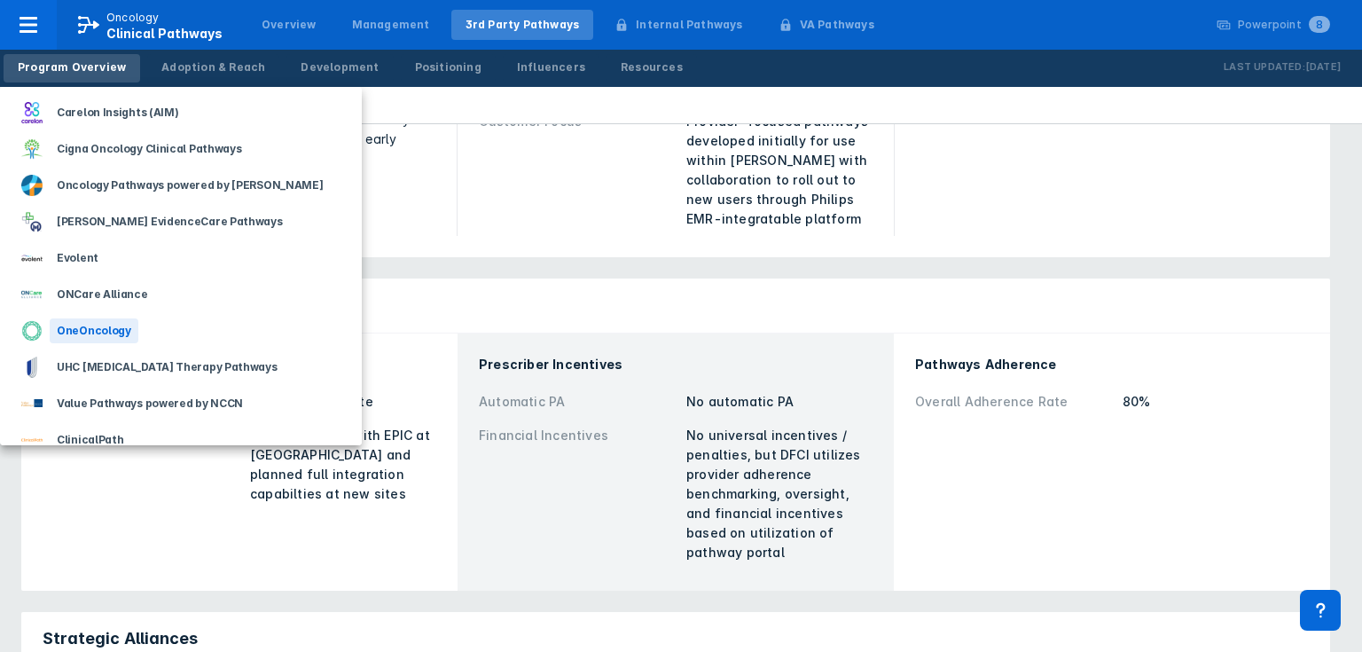
click at [159, 335] on div "OneOncology" at bounding box center [181, 330] width 362 height 36
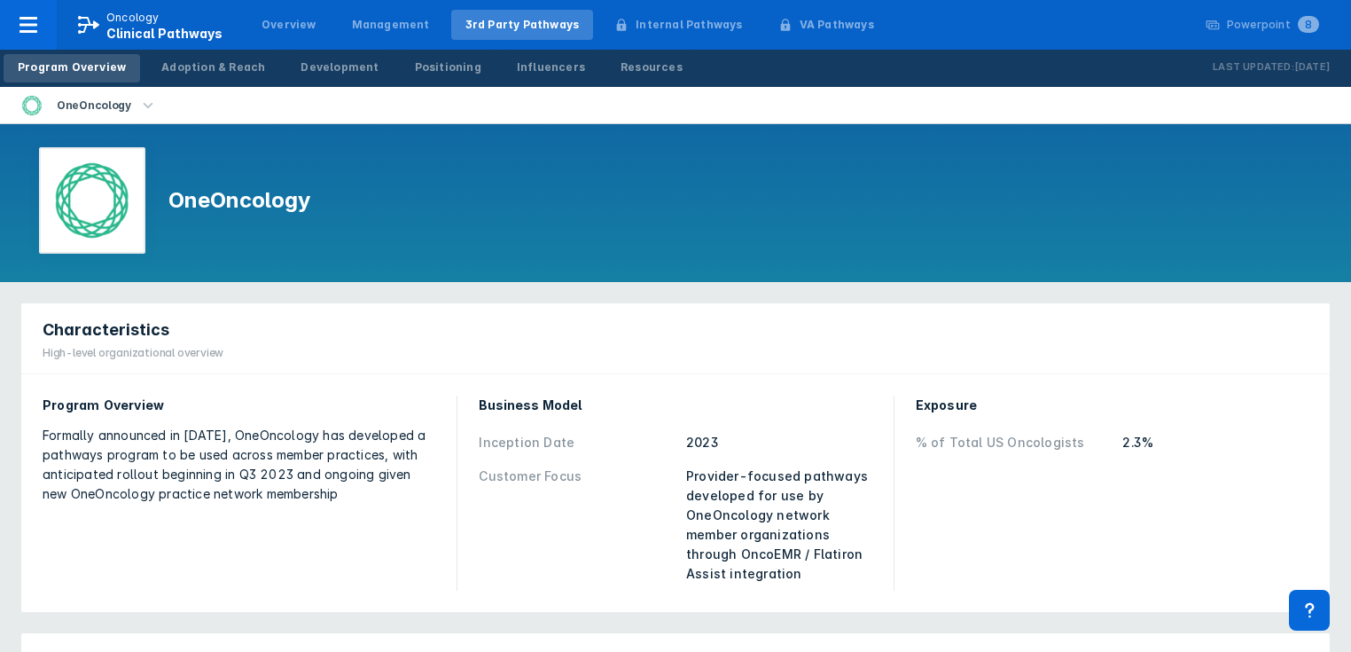
click at [145, 106] on icon "button" at bounding box center [148, 106] width 20 height 20
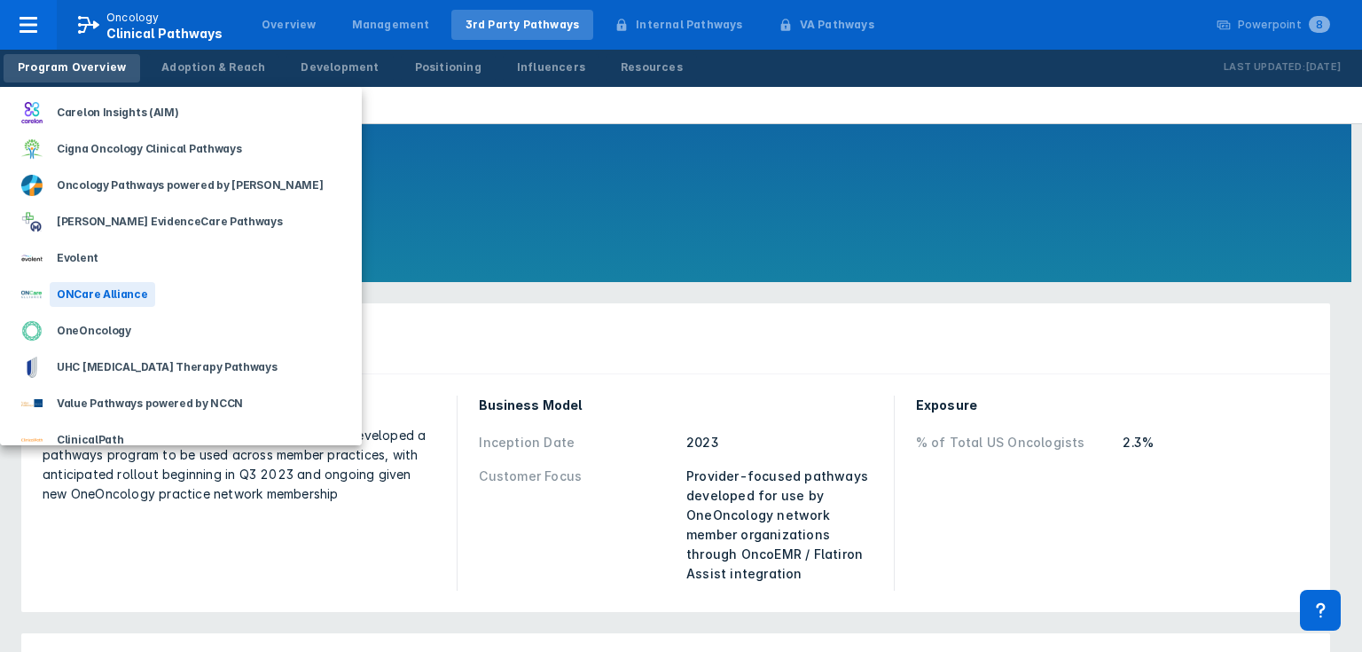
click at [137, 291] on div "ONCare Alliance" at bounding box center [102, 294] width 105 height 25
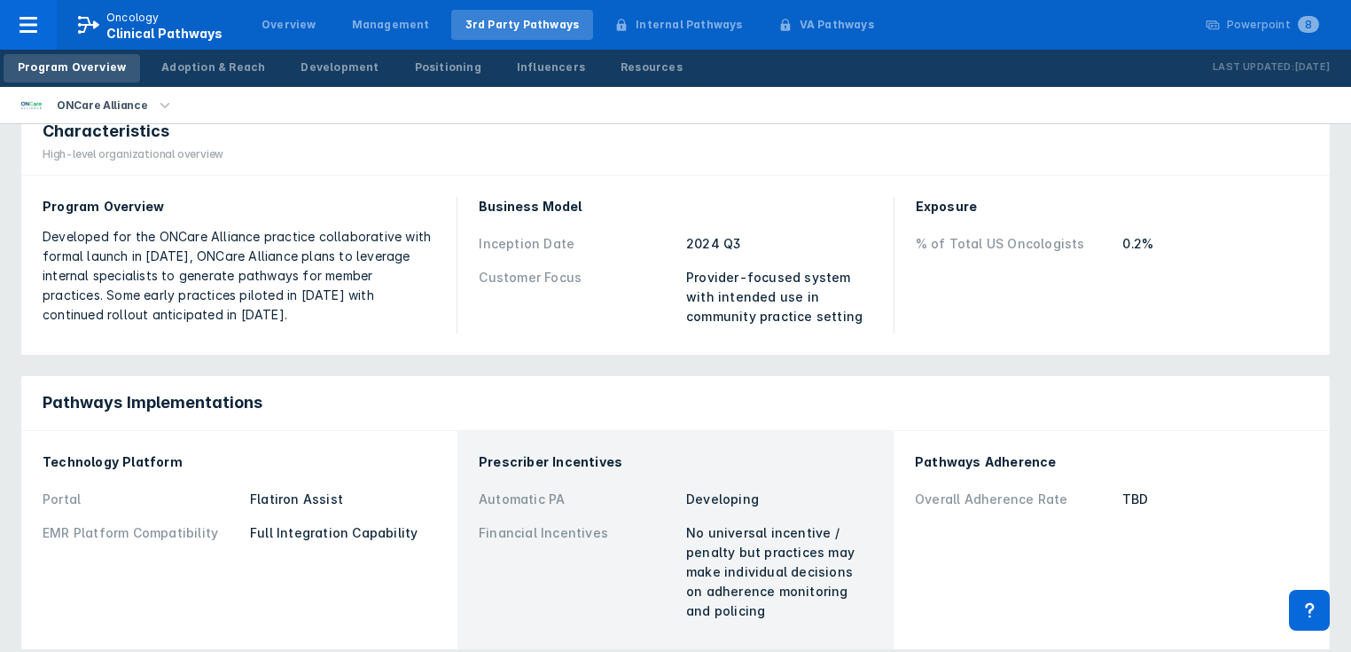
scroll to position [213, 0]
